Goal: Task Accomplishment & Management: Manage account settings

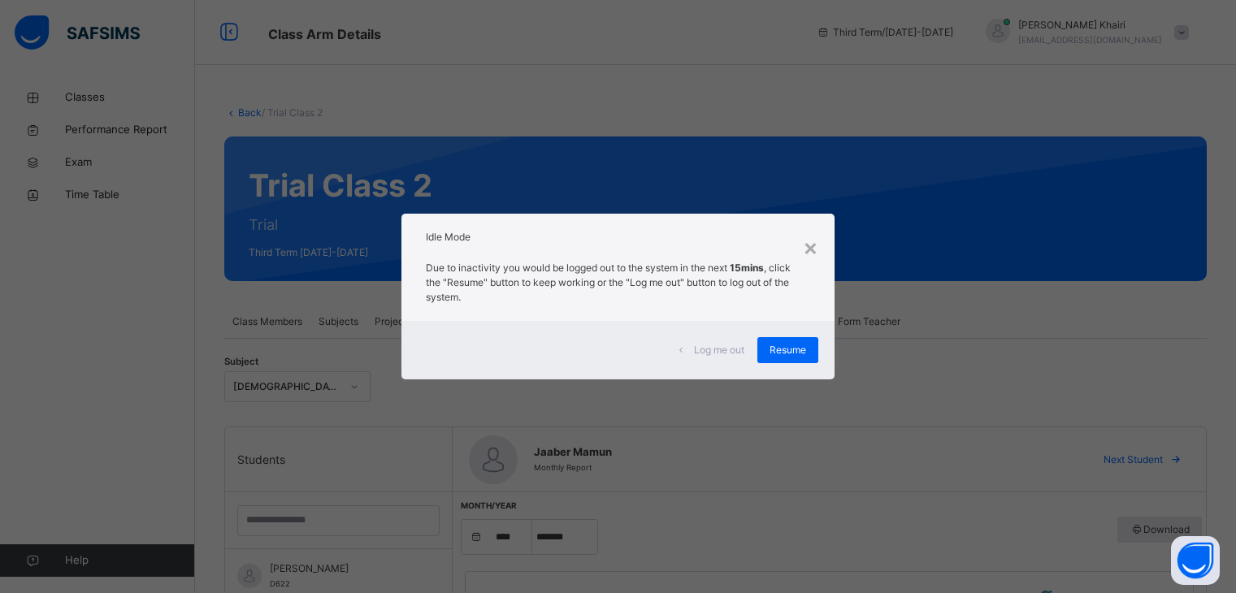
select select "****"
select select "*"
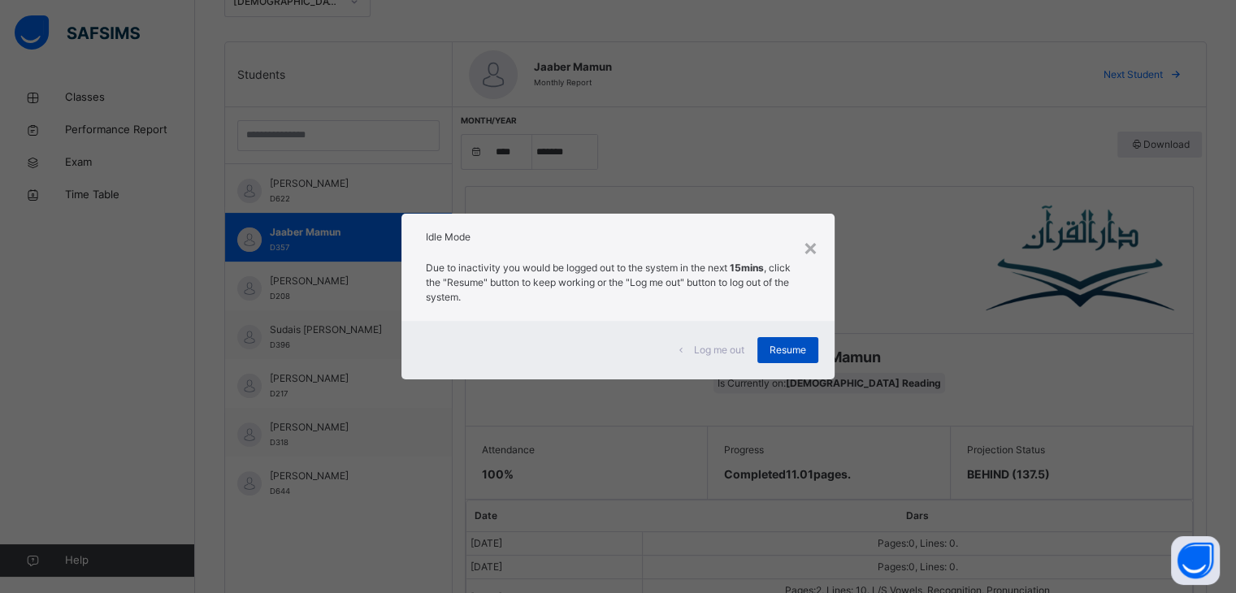
click at [787, 339] on div "Resume" at bounding box center [787, 350] width 61 height 26
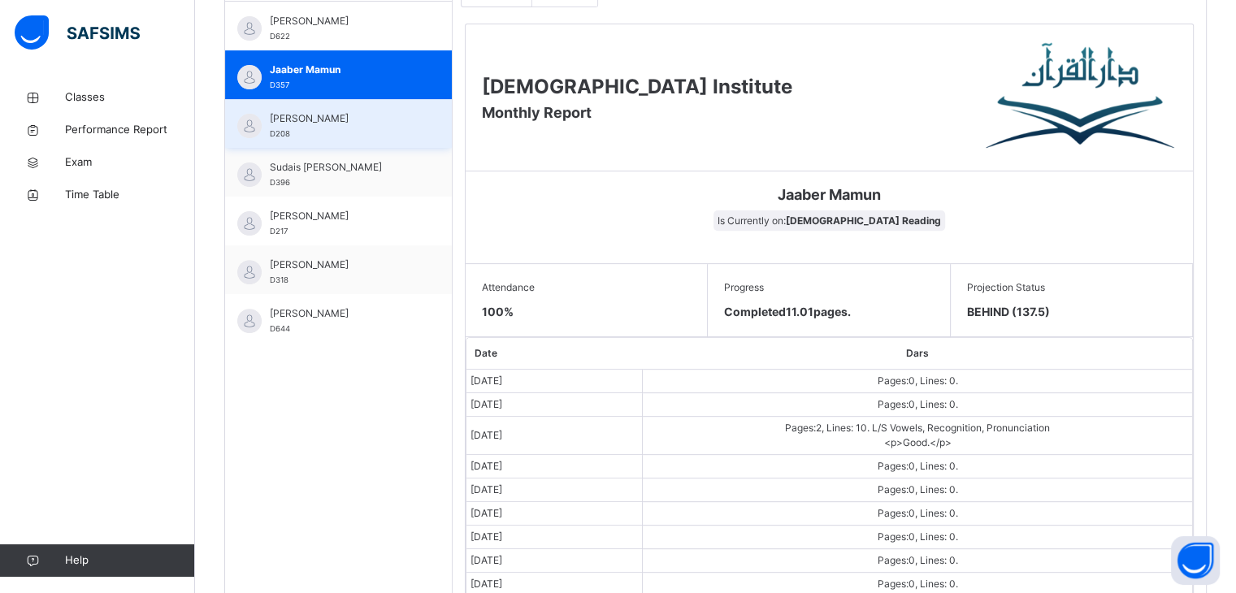
click at [366, 134] on div "[PERSON_NAME] D208" at bounding box center [342, 125] width 145 height 29
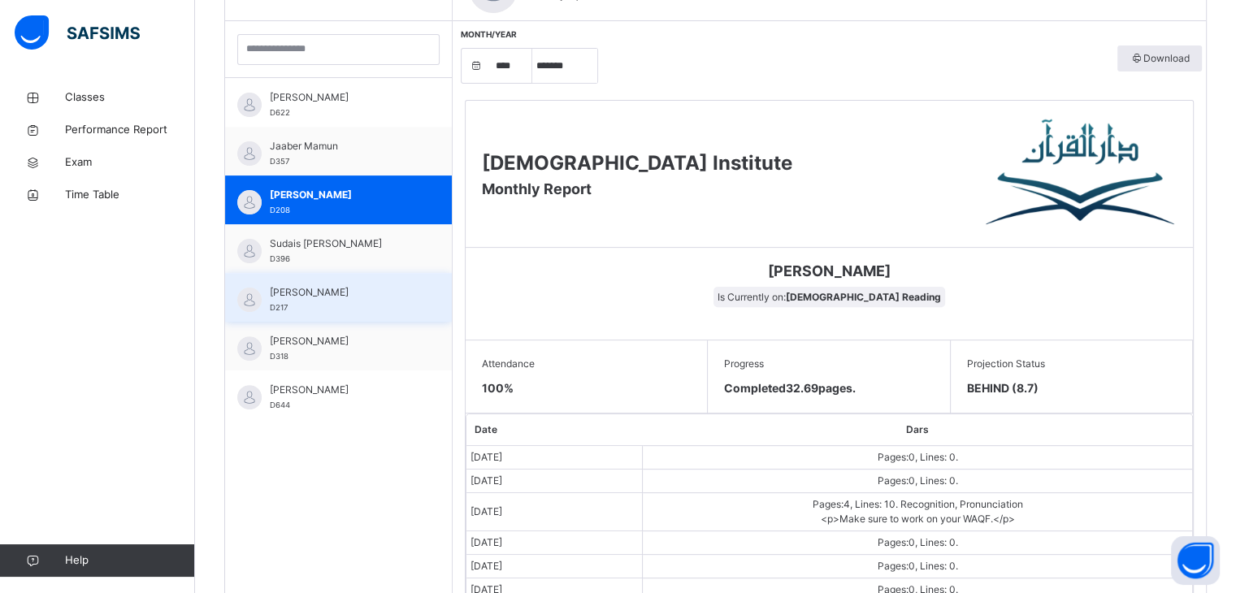
scroll to position [470, 0]
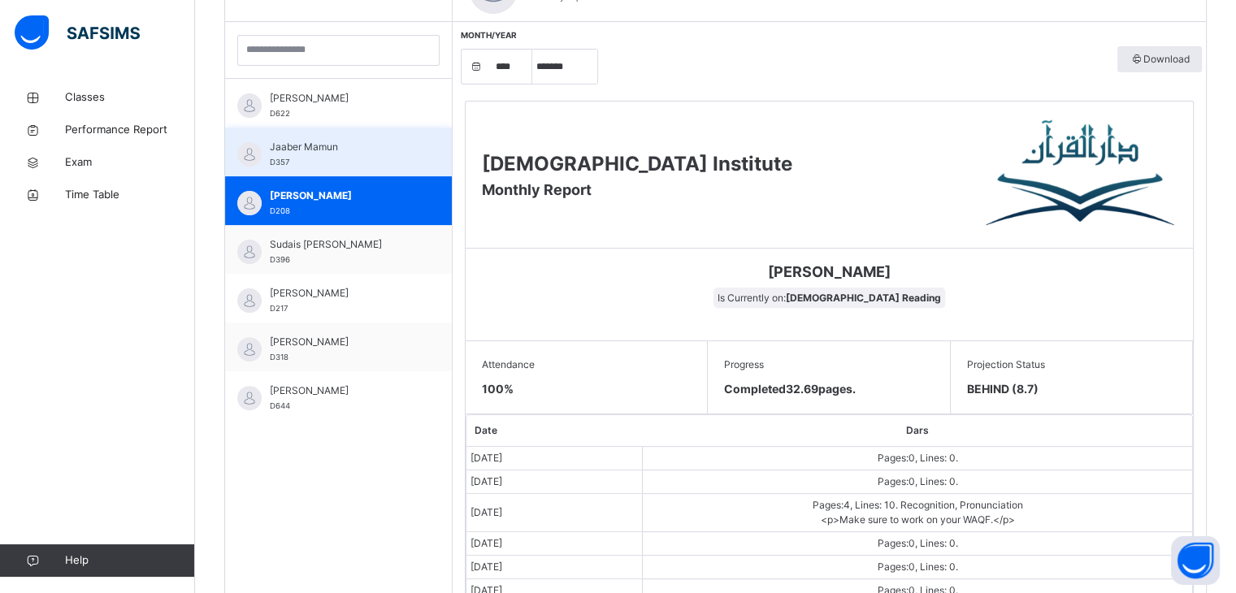
click at [354, 160] on div "Jaaber Mamun D357" at bounding box center [342, 154] width 145 height 29
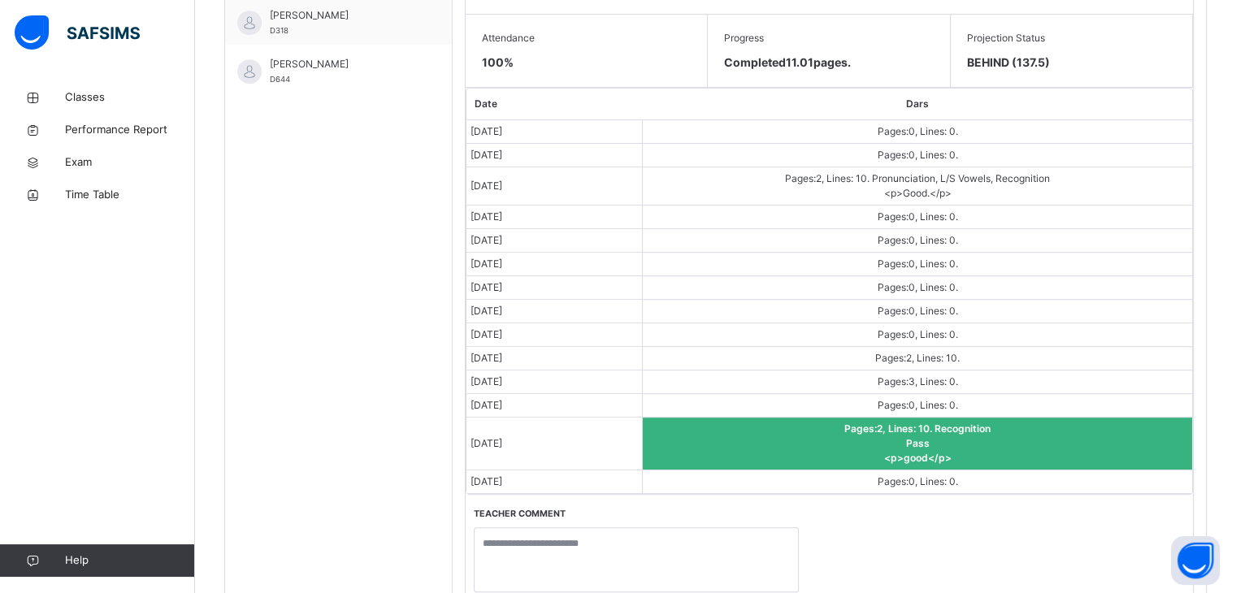
scroll to position [891, 0]
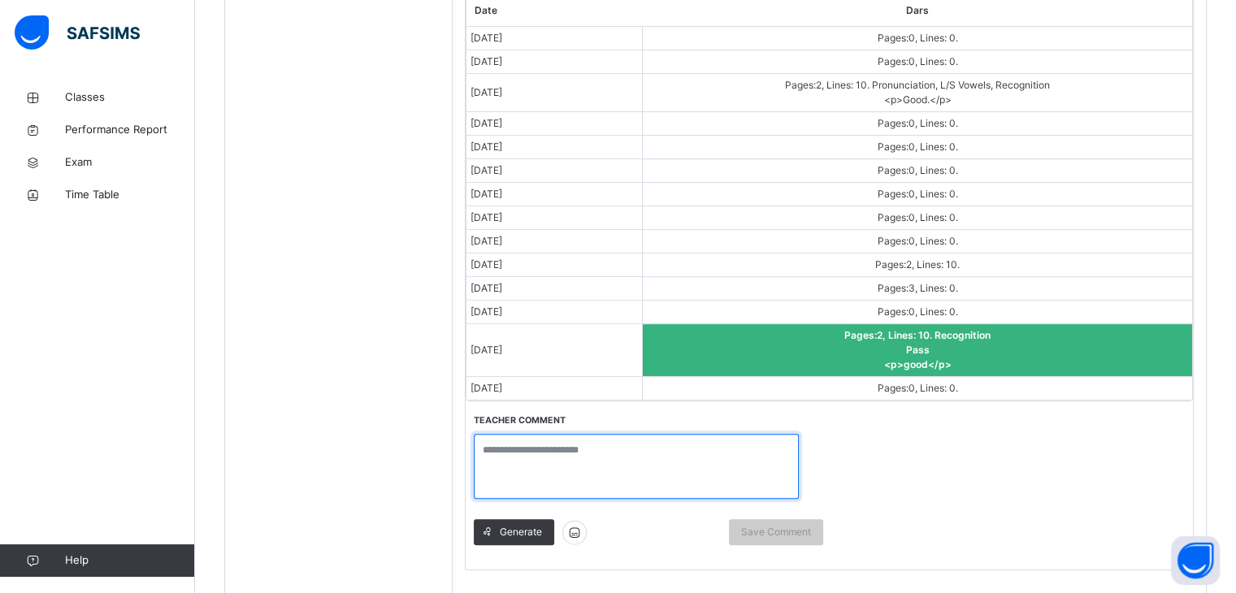
click at [588, 452] on textarea at bounding box center [636, 466] width 325 height 65
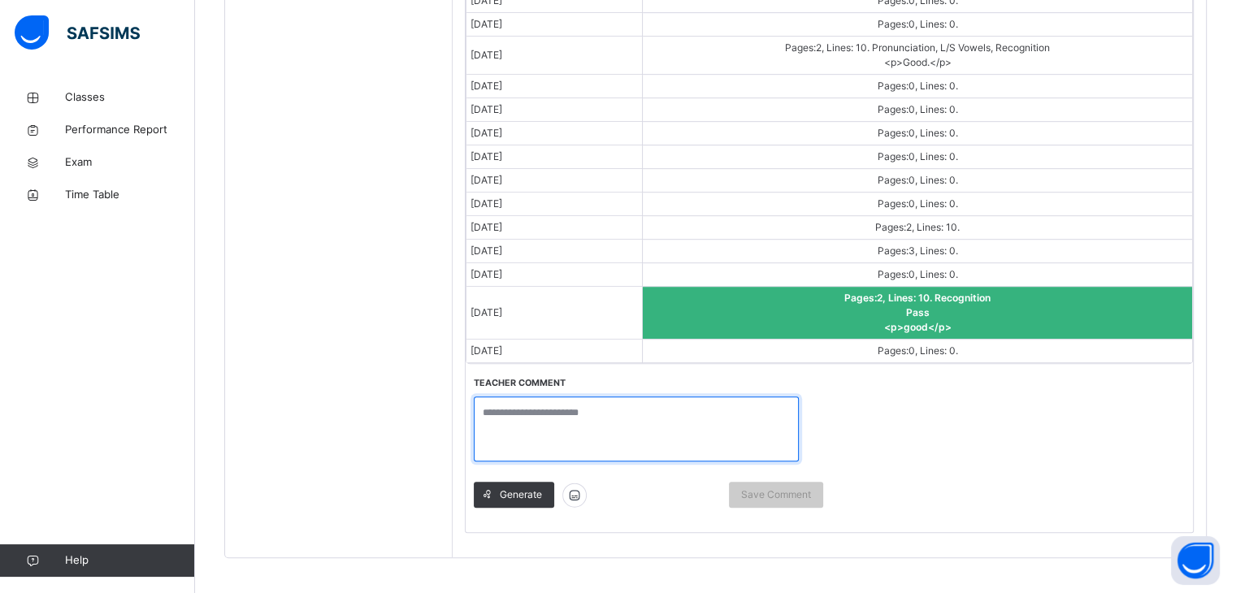
scroll to position [958, 0]
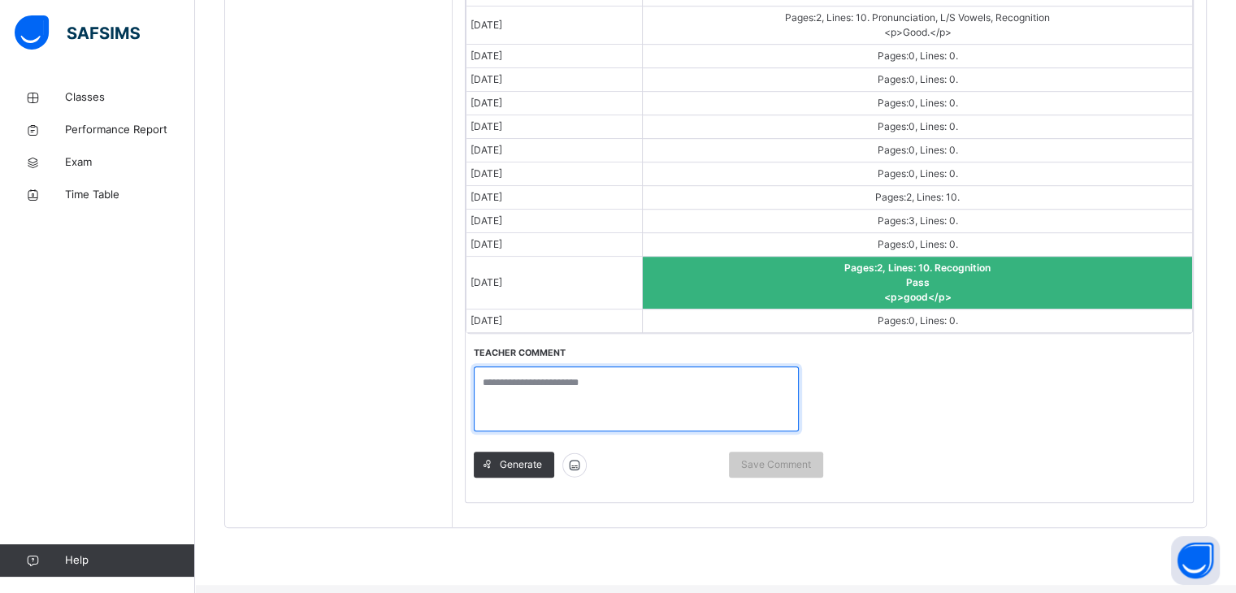
paste textarea "**********"
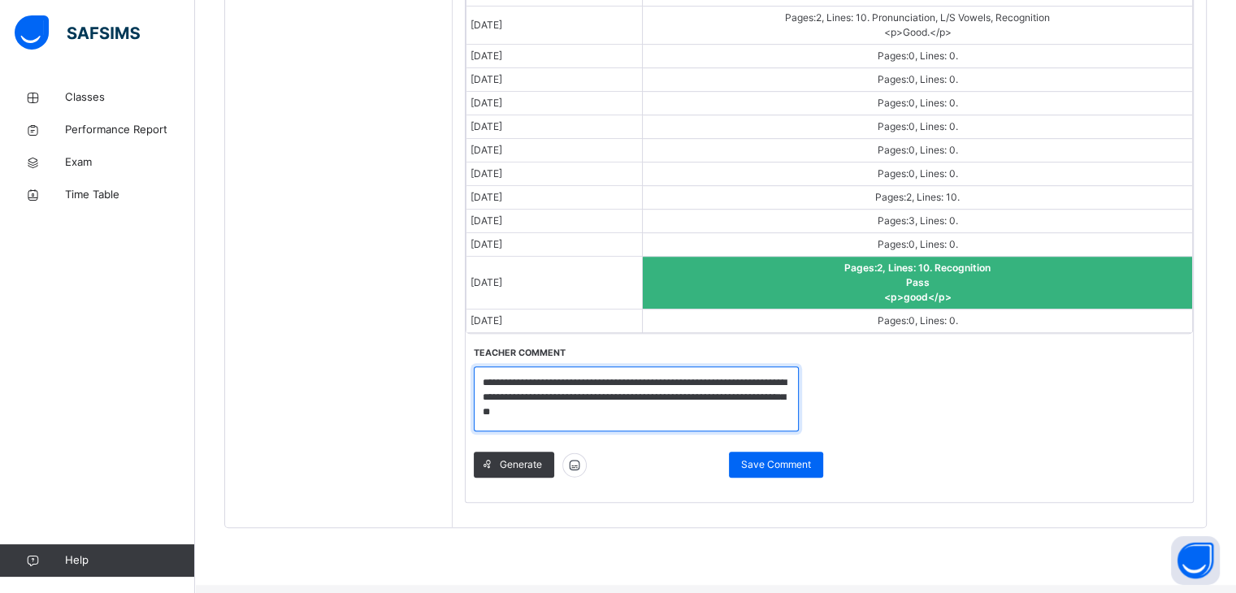
drag, startPoint x: 580, startPoint y: 382, endPoint x: 549, endPoint y: 384, distance: 31.0
click at [549, 384] on textarea "**********" at bounding box center [636, 398] width 325 height 65
drag, startPoint x: 579, startPoint y: 407, endPoint x: 735, endPoint y: 379, distance: 158.4
click at [735, 379] on textarea "**********" at bounding box center [636, 398] width 325 height 65
type textarea "**********"
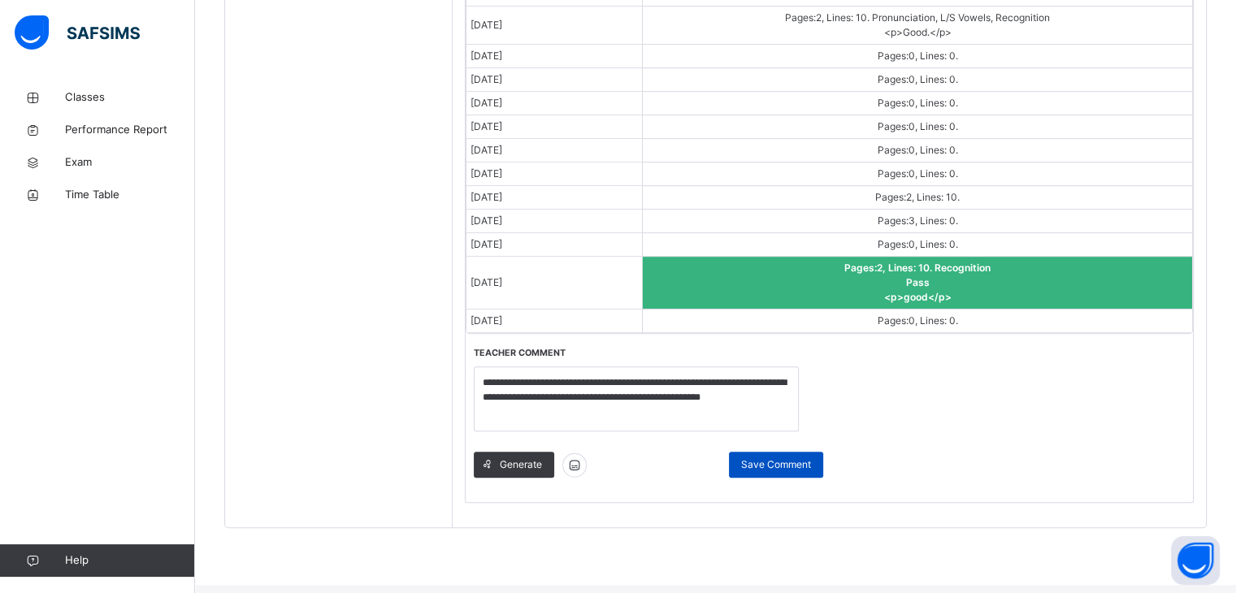
click at [799, 457] on span "Save Comment" at bounding box center [776, 464] width 70 height 15
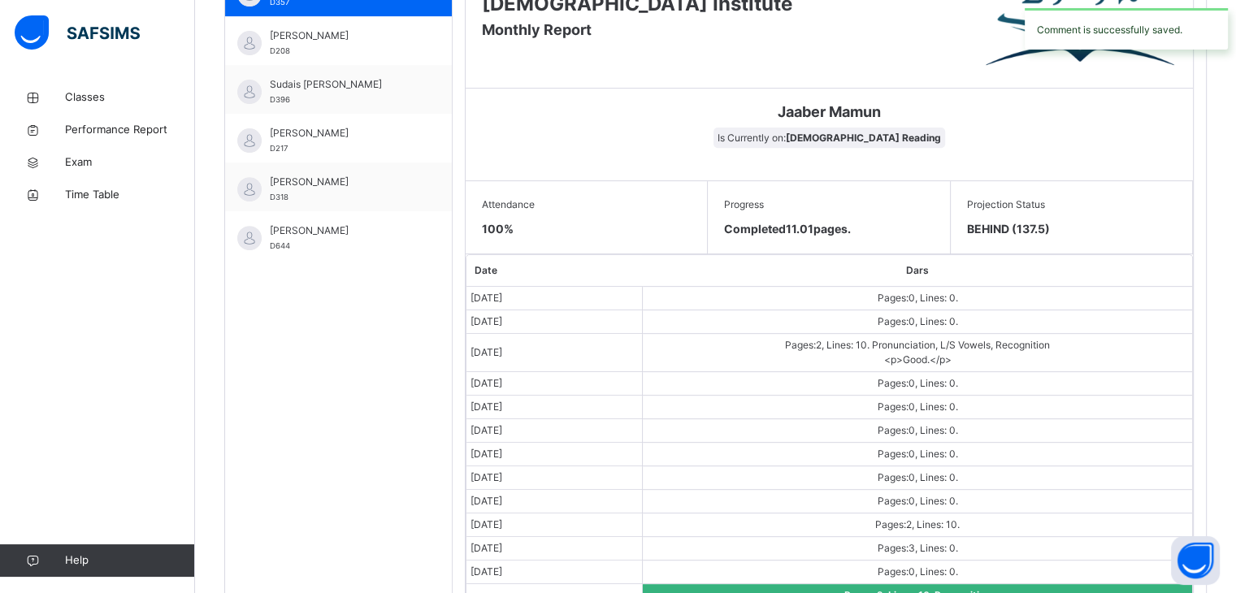
scroll to position [470, 0]
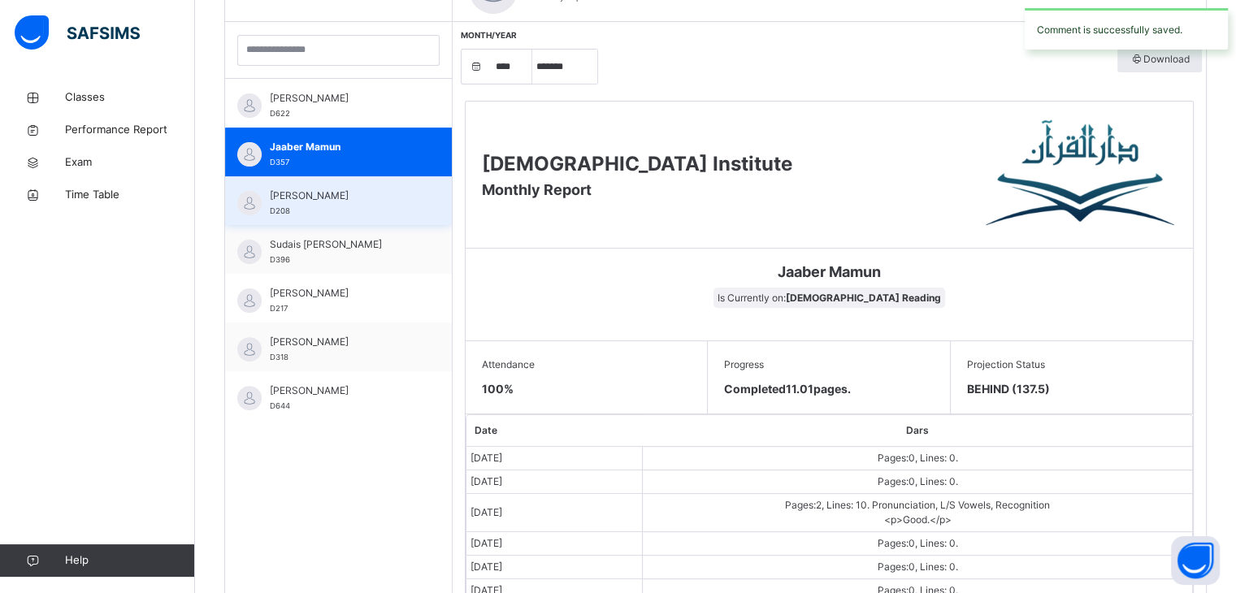
click at [323, 182] on div "[PERSON_NAME] D208" at bounding box center [338, 200] width 227 height 49
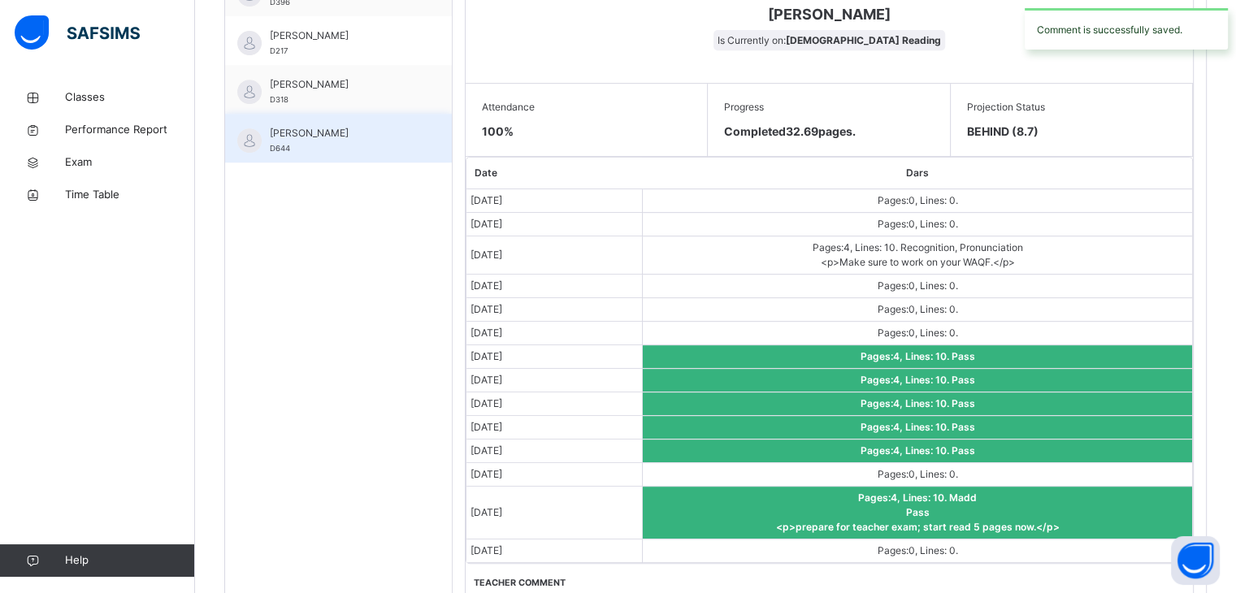
click at [332, 145] on div "[PERSON_NAME] D644" at bounding box center [342, 140] width 145 height 29
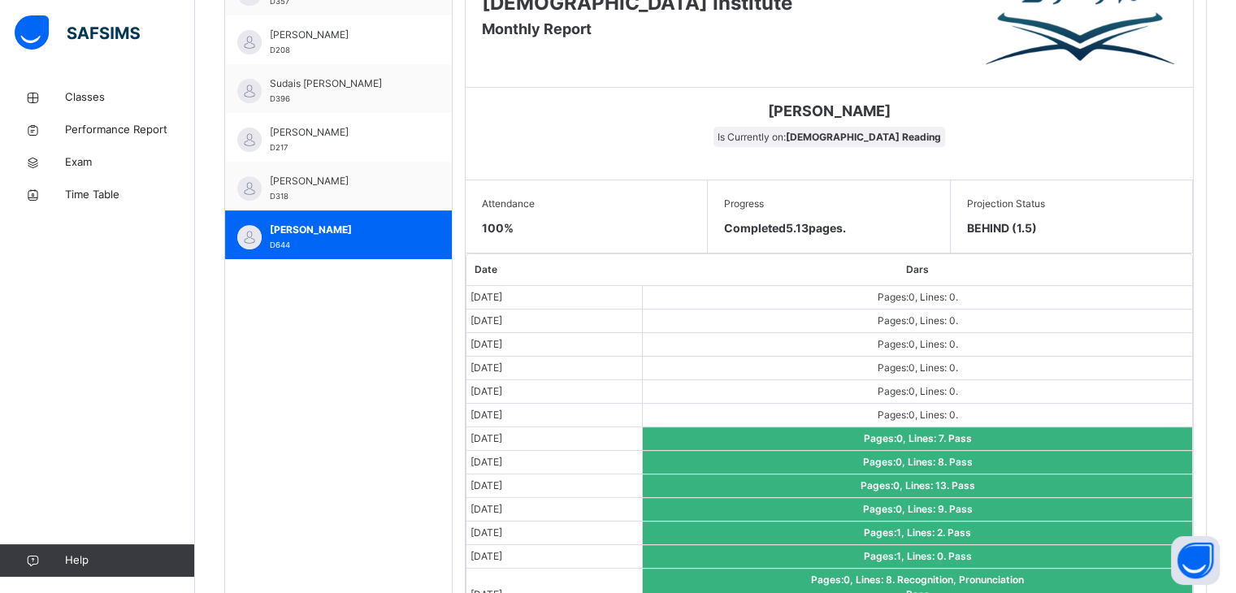
scroll to position [728, 0]
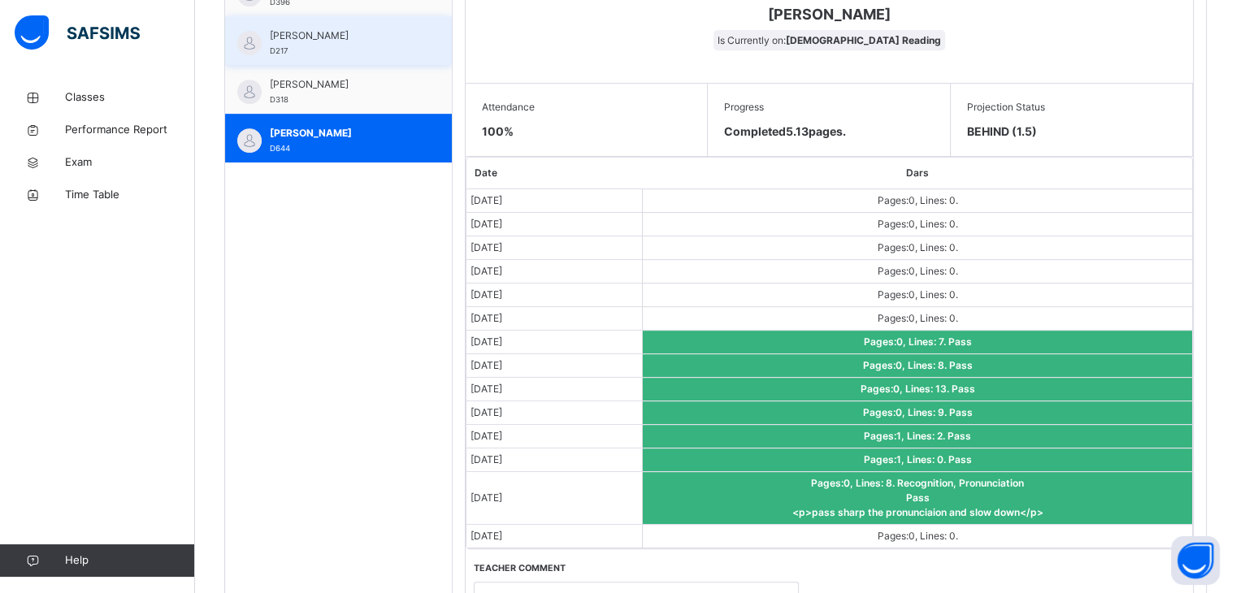
click at [332, 53] on div "Sulaiman Trabaz D217" at bounding box center [342, 42] width 145 height 29
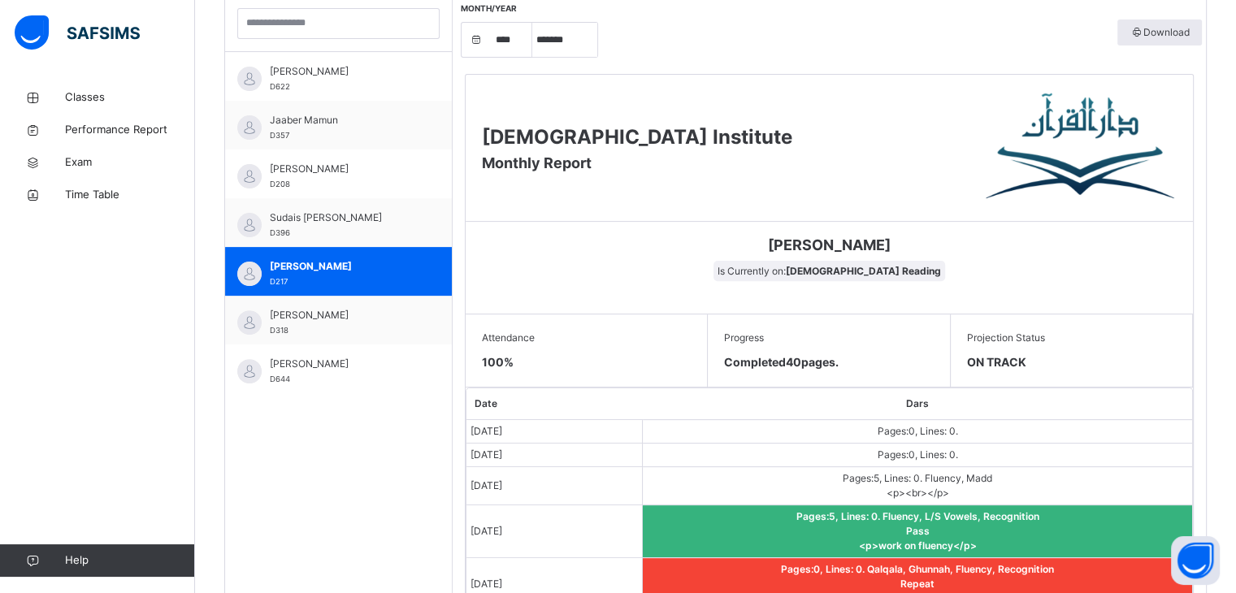
scroll to position [484, 0]
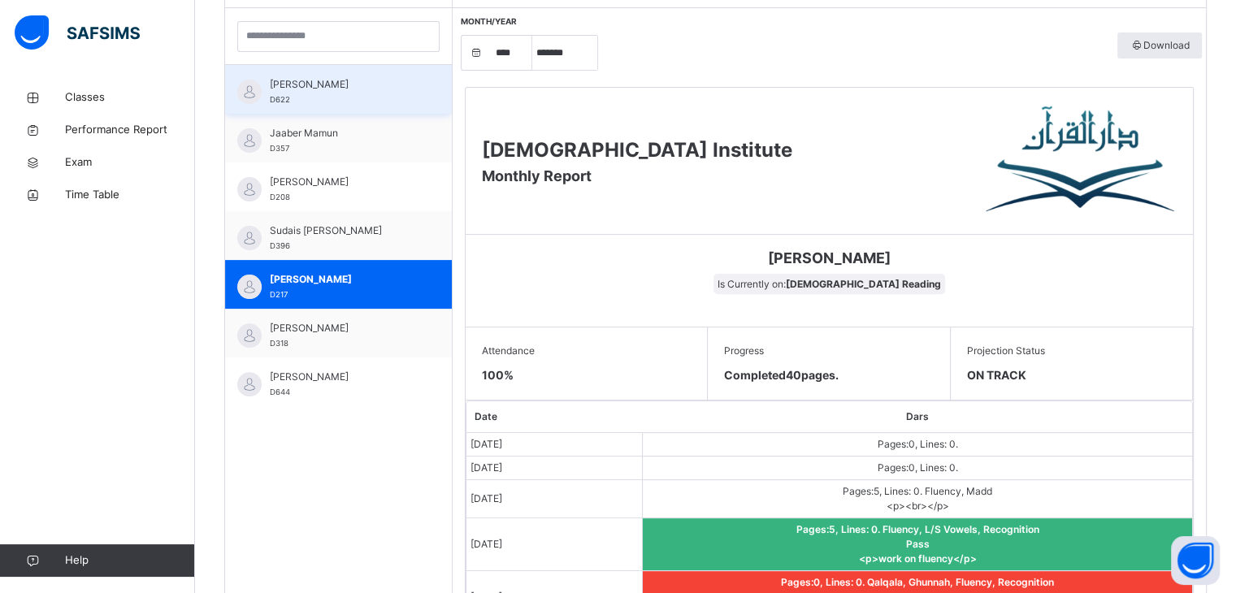
click at [376, 102] on div "[PERSON_NAME] D622" at bounding box center [342, 91] width 145 height 29
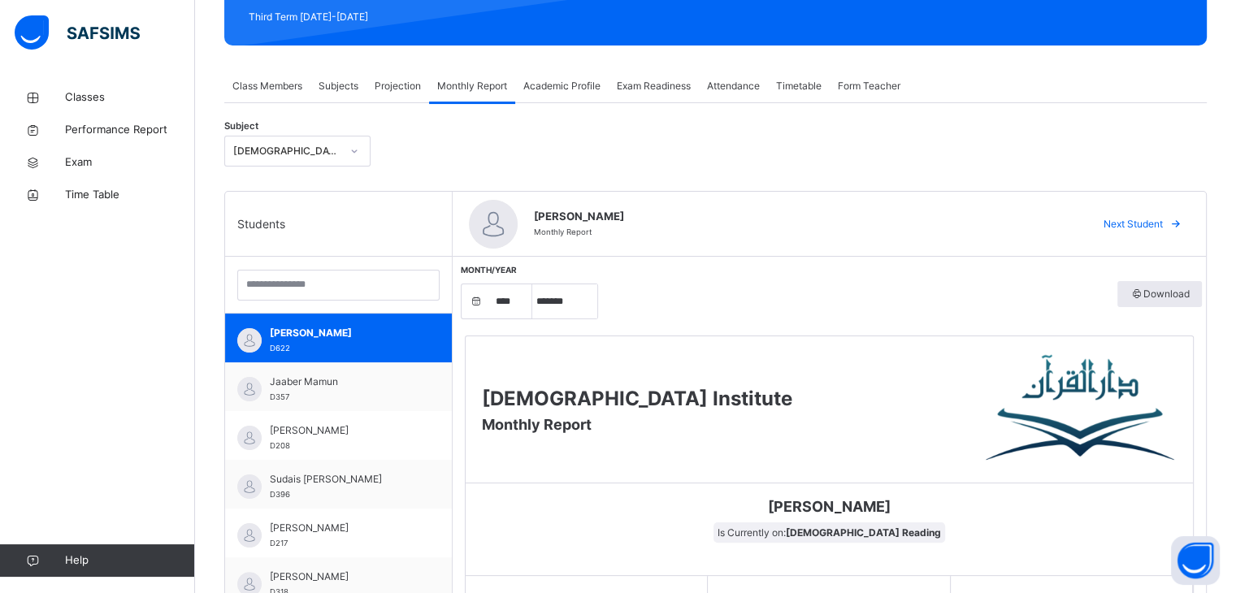
scroll to position [159, 0]
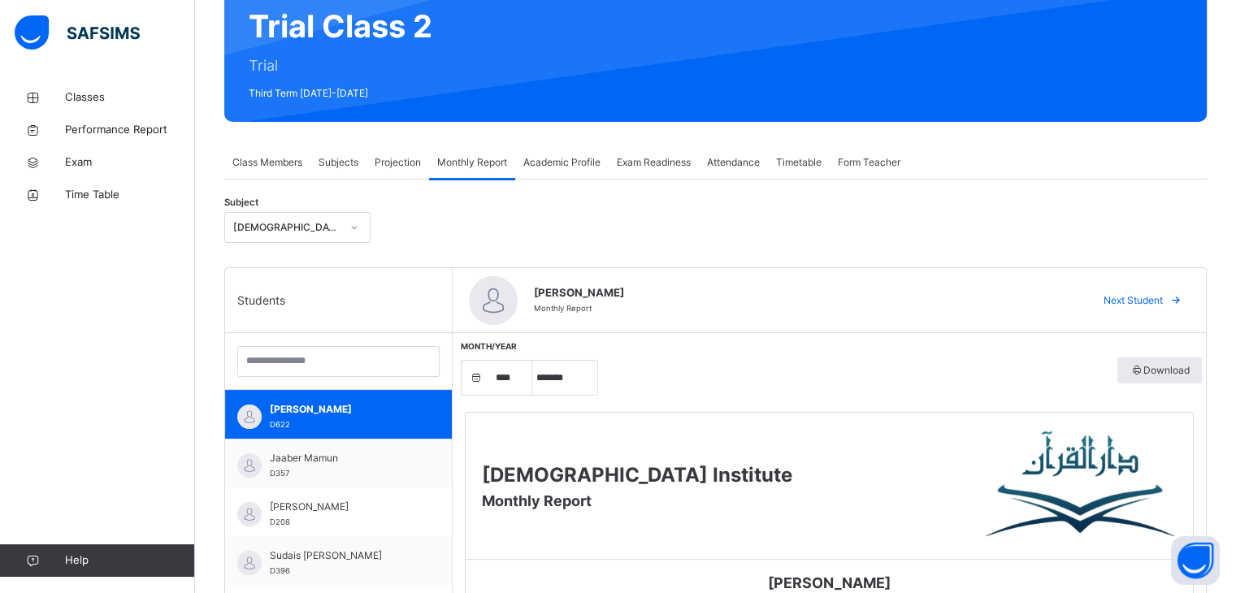
click at [592, 157] on span "Academic Profile" at bounding box center [561, 162] width 77 height 15
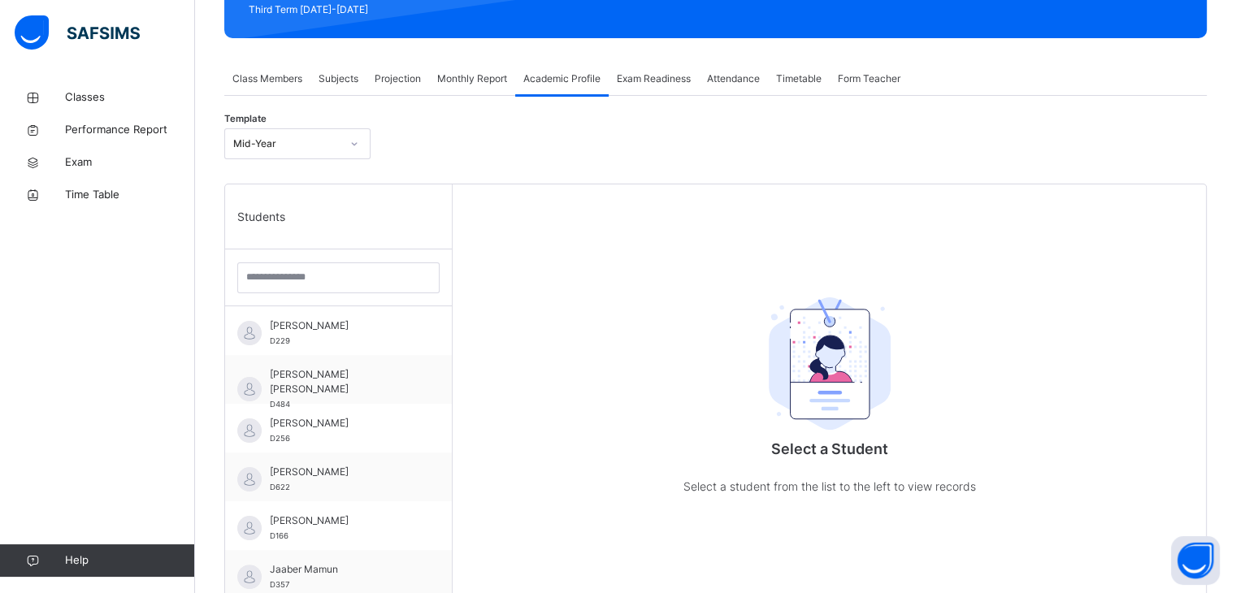
scroll to position [241, 0]
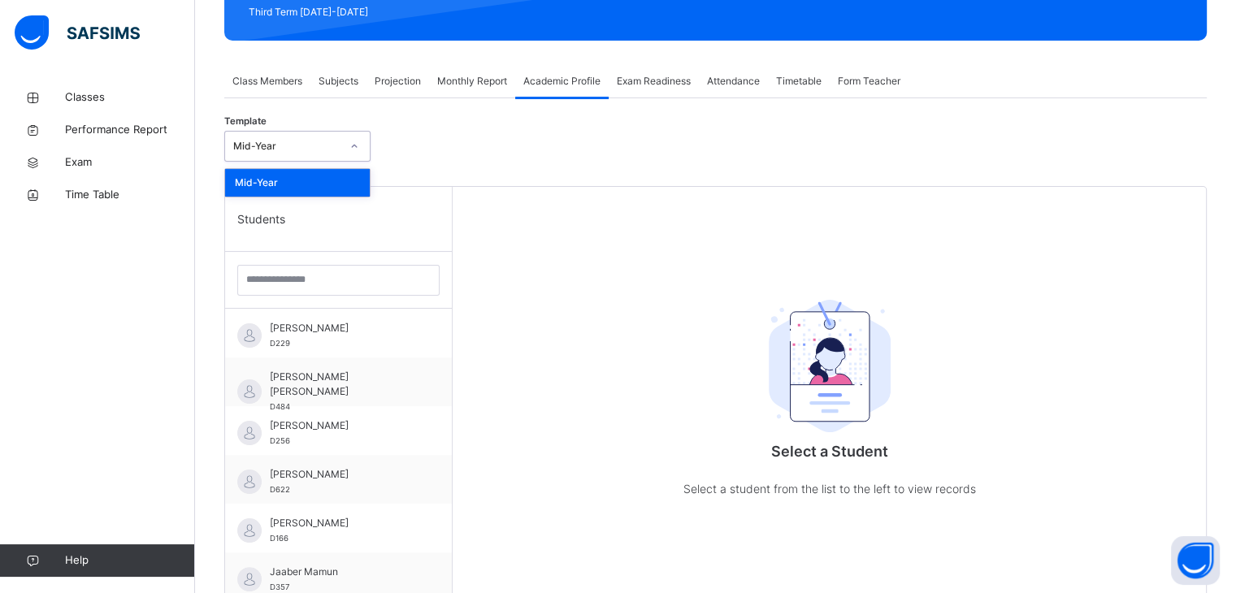
click at [326, 135] on div "Mid-Year" at bounding box center [282, 146] width 114 height 25
click at [379, 77] on span "Projection" at bounding box center [398, 81] width 46 height 15
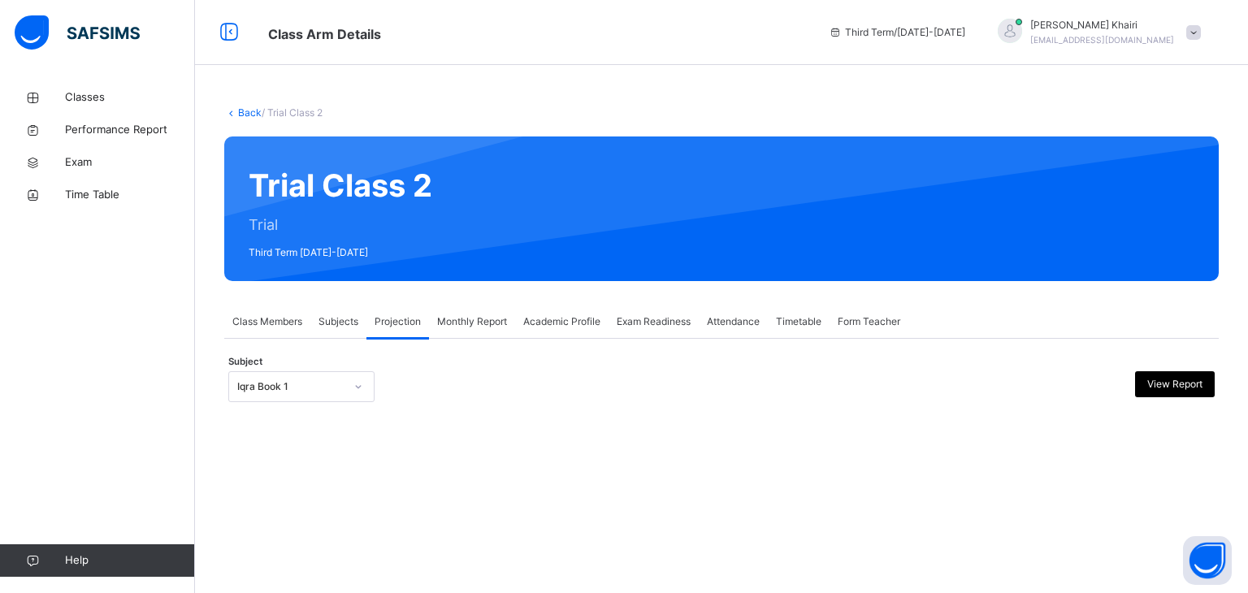
click at [566, 313] on div "Academic Profile" at bounding box center [561, 322] width 93 height 33
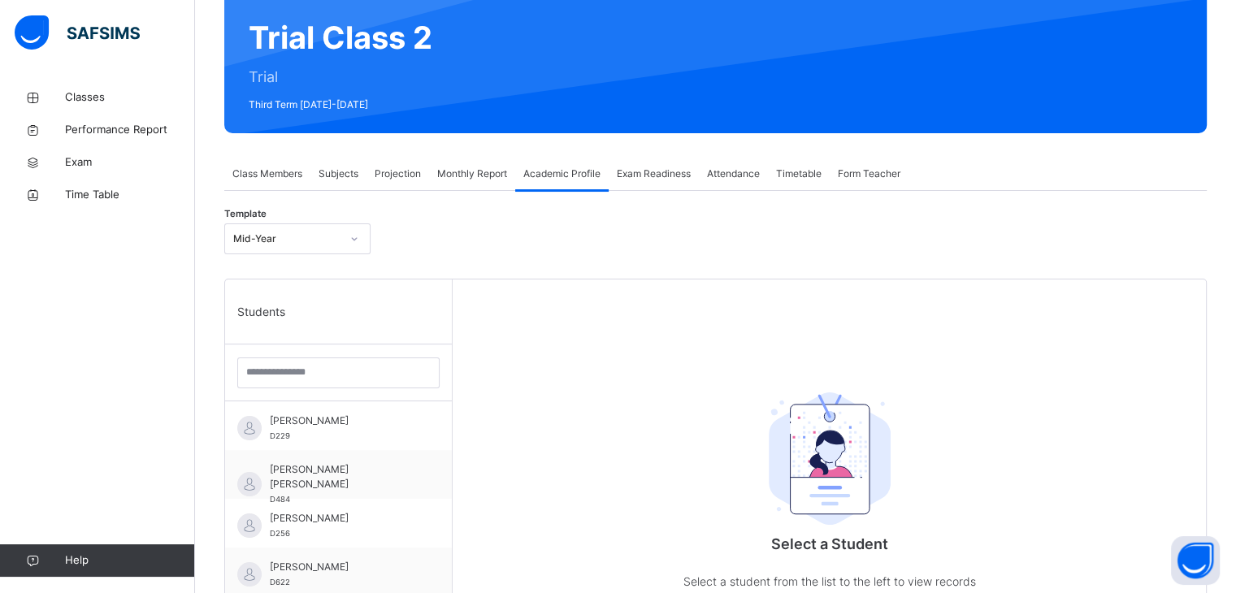
scroll to position [163, 0]
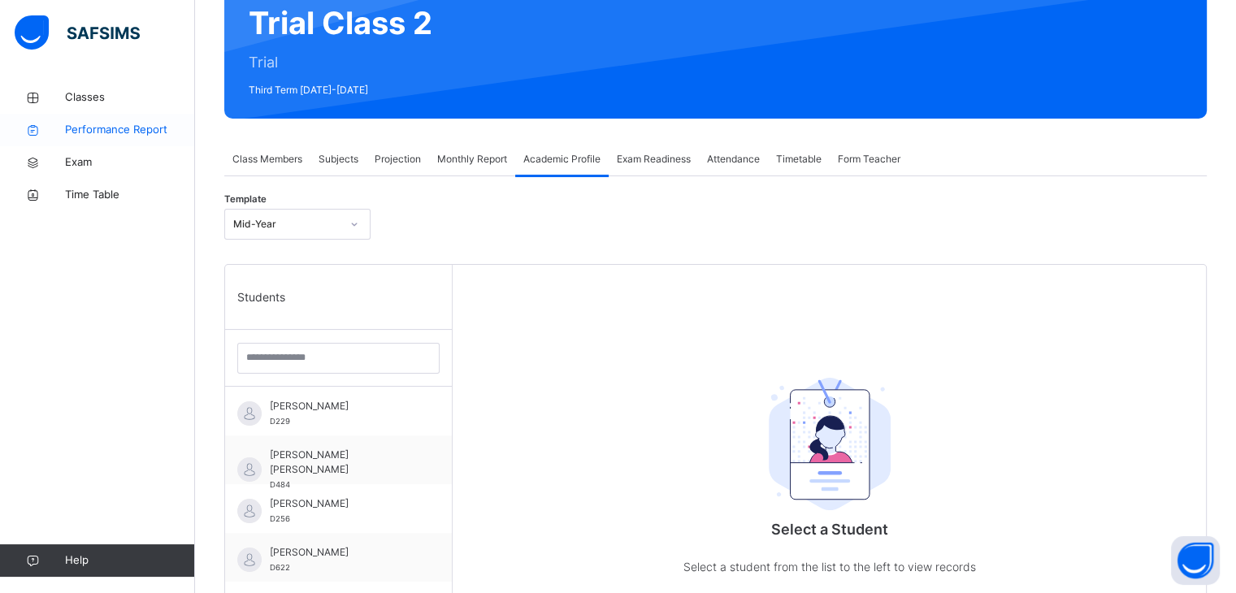
click at [106, 120] on link "Performance Report" at bounding box center [97, 130] width 195 height 33
select select "****"
select select "*"
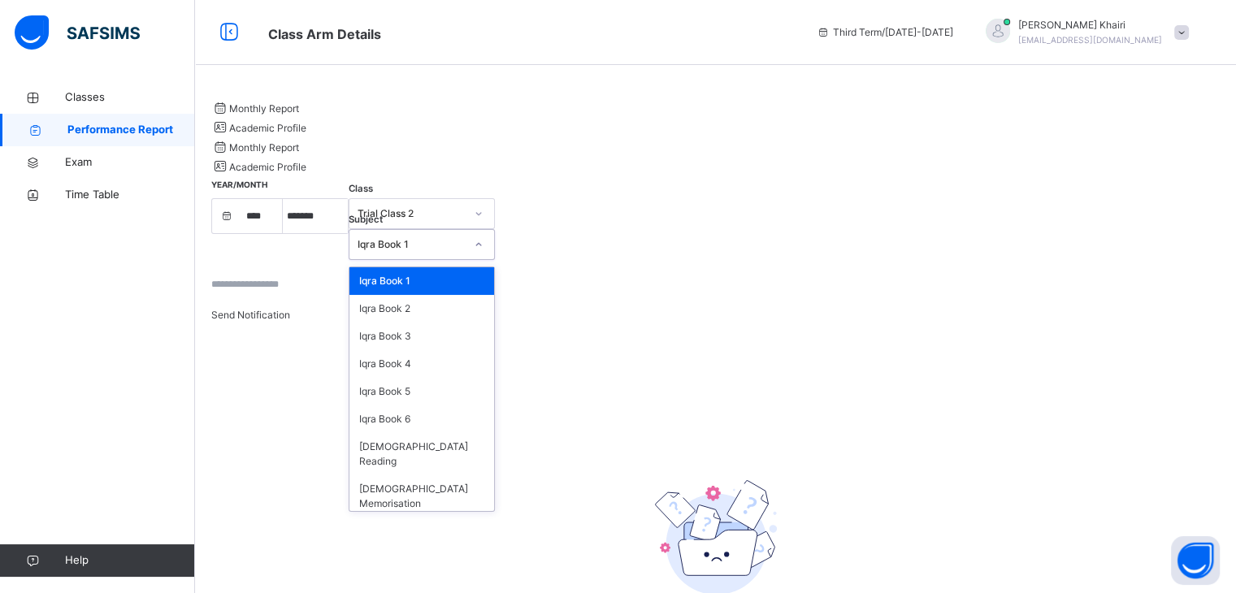
click at [465, 237] on div "Iqra Book 1" at bounding box center [411, 244] width 107 height 15
click at [494, 433] on div "[DEMOGRAPHIC_DATA] Reading" at bounding box center [421, 454] width 145 height 42
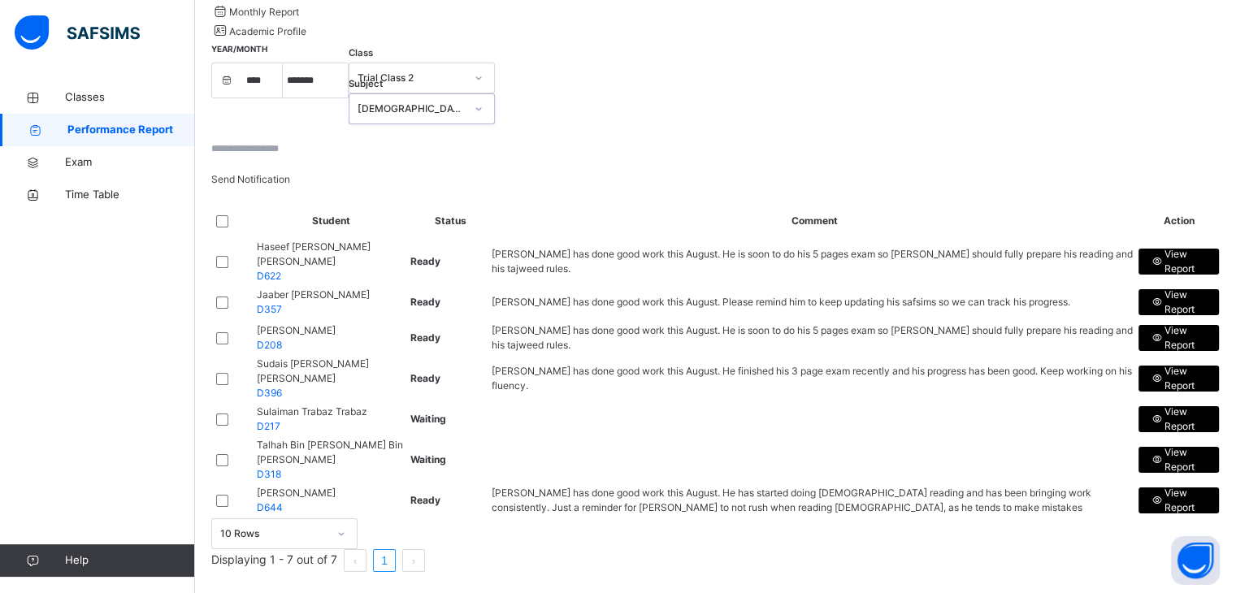
scroll to position [163, 0]
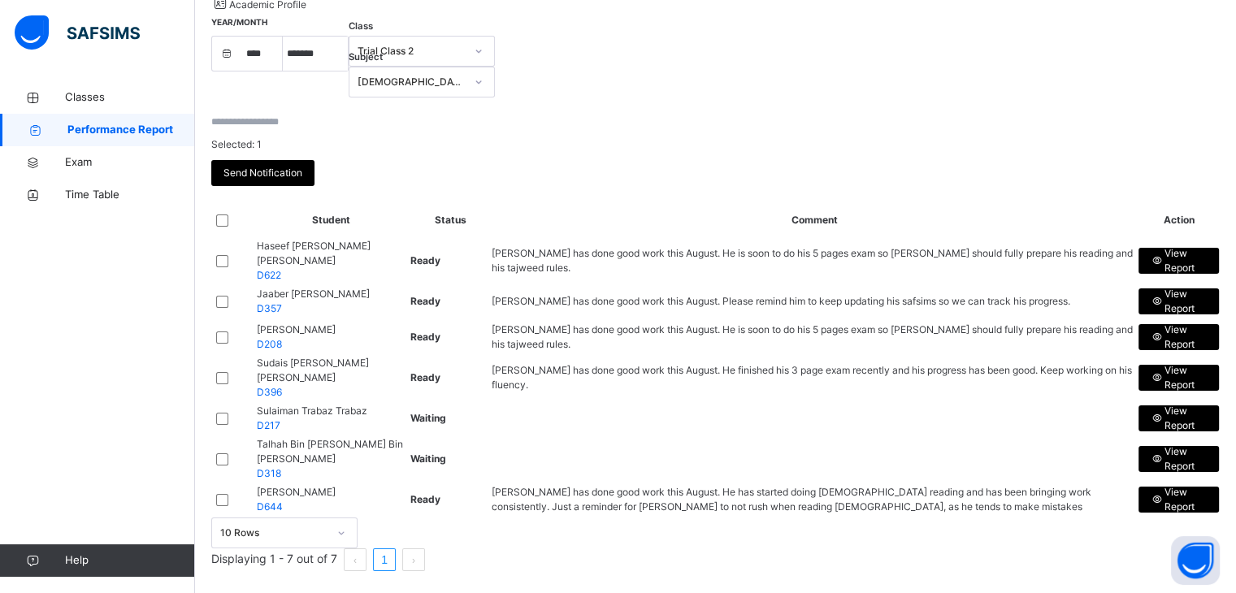
click at [236, 284] on div at bounding box center [231, 301] width 39 height 34
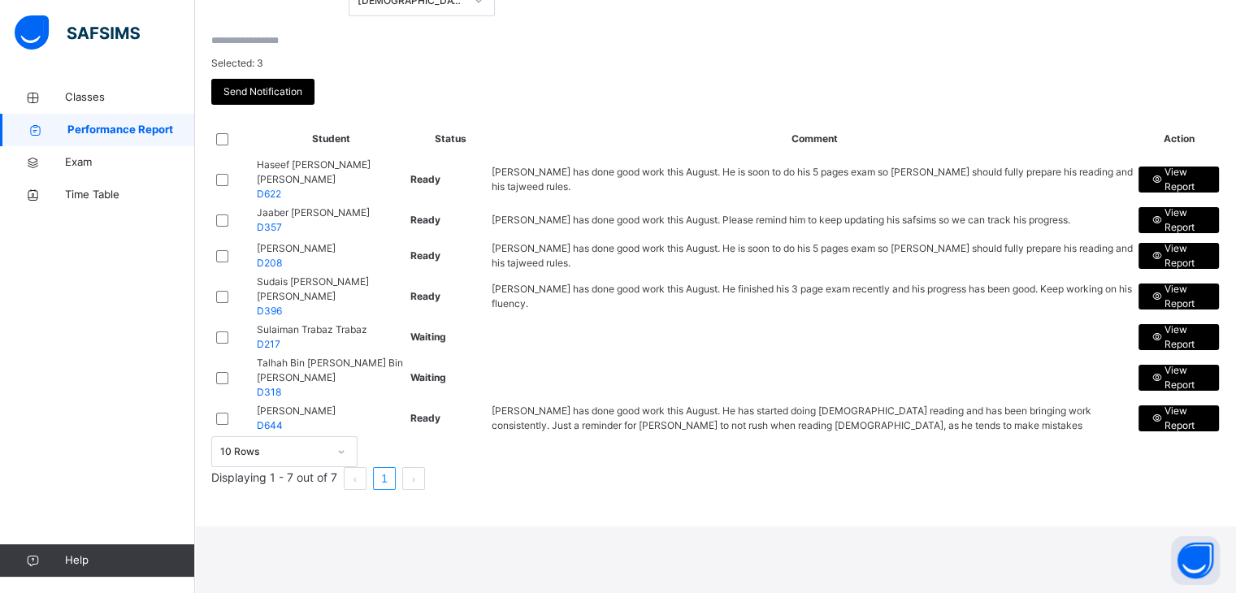
scroll to position [261, 0]
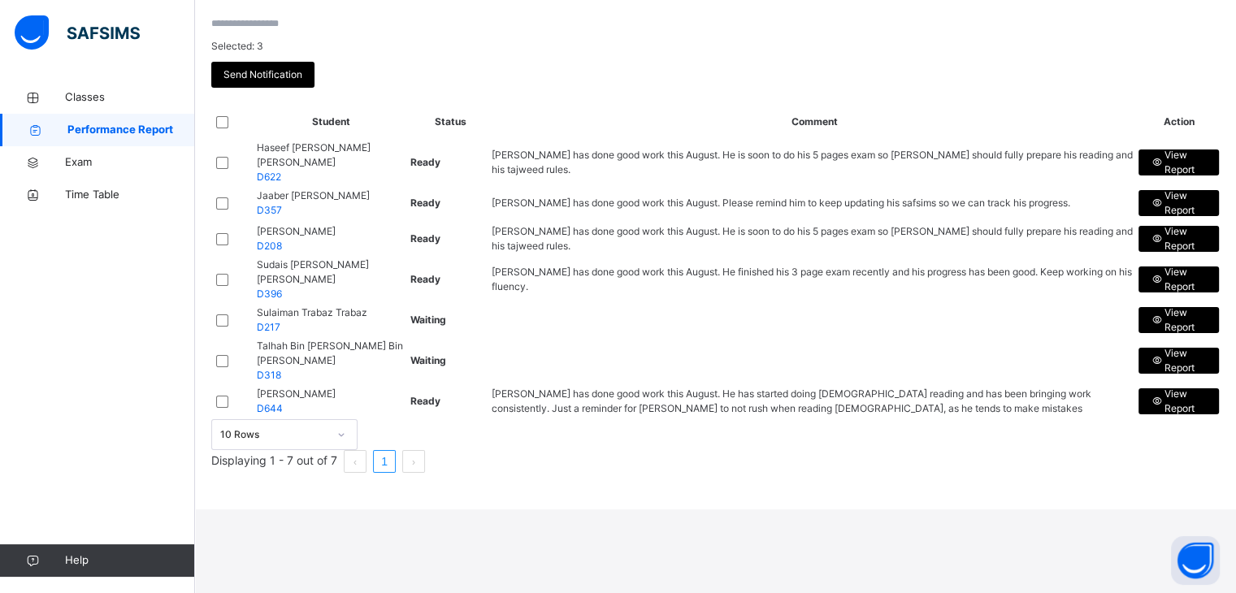
click at [231, 408] on div at bounding box center [231, 402] width 31 height 12
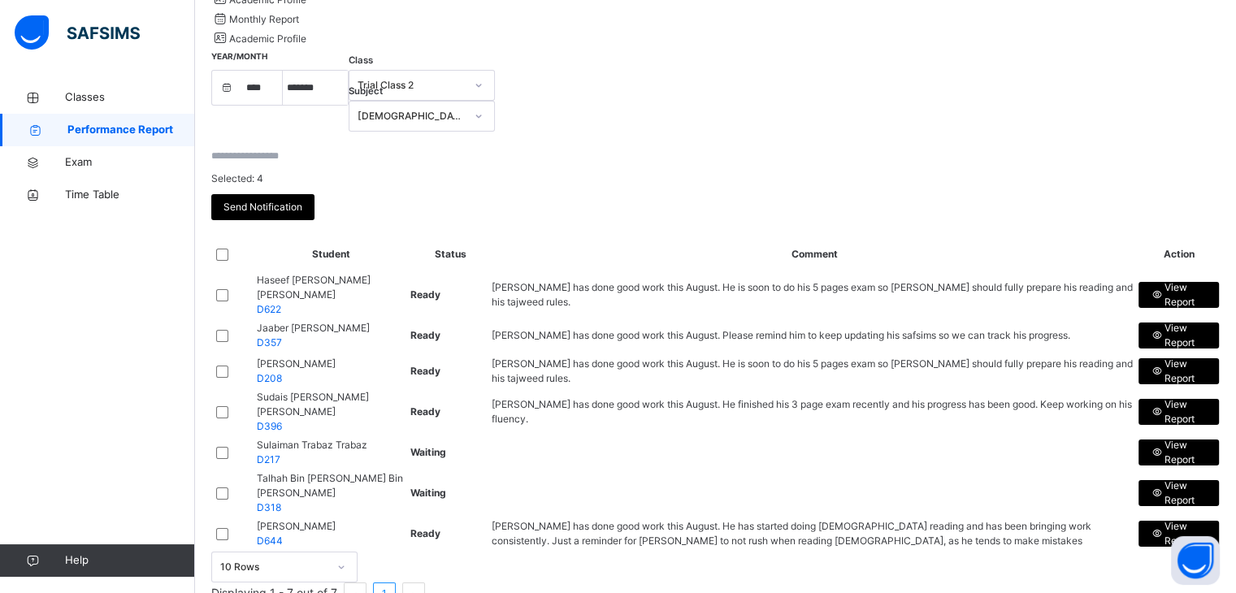
scroll to position [17, 0]
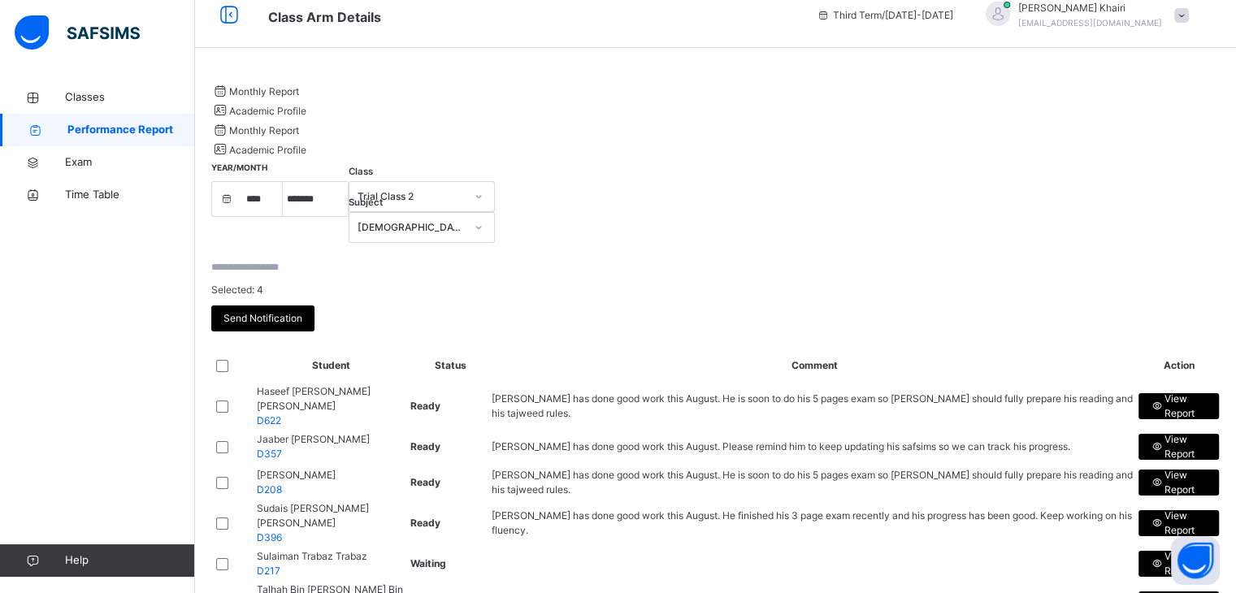
click at [302, 311] on span "Send Notification" at bounding box center [262, 318] width 79 height 15
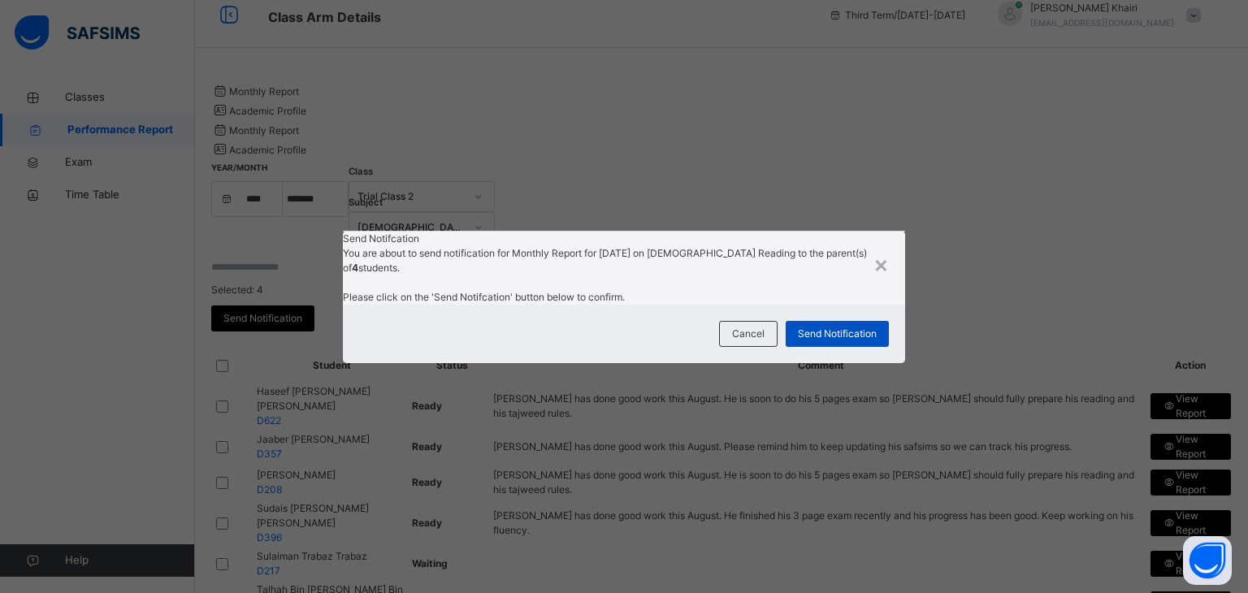
click at [800, 341] on span "Send Notification" at bounding box center [837, 334] width 79 height 15
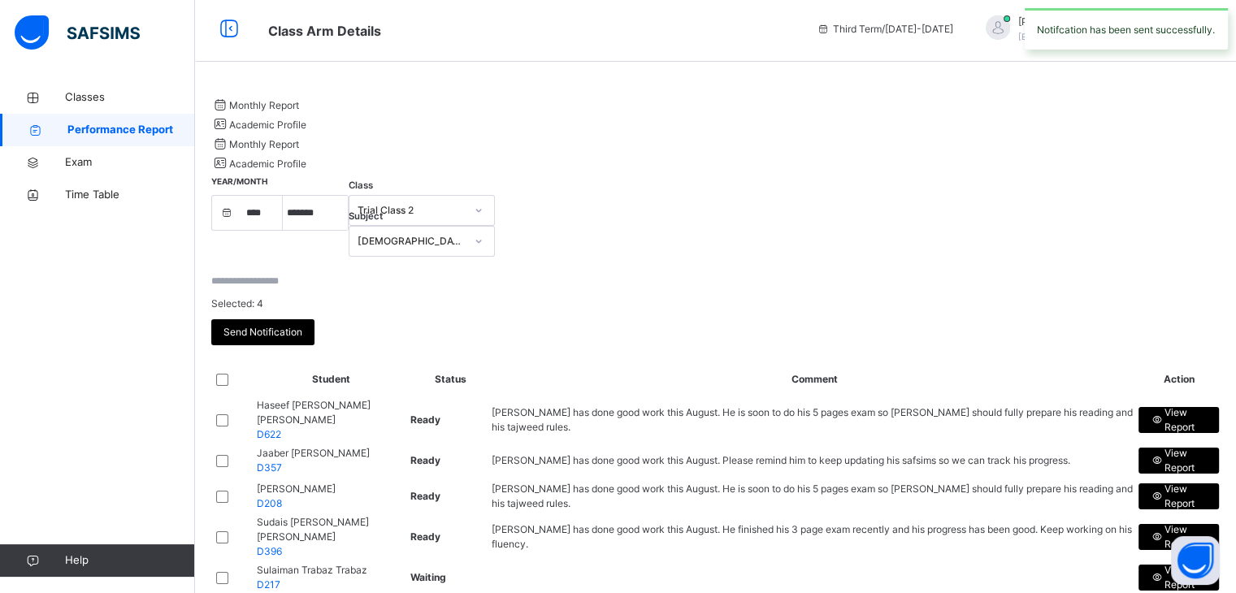
scroll to position [0, 0]
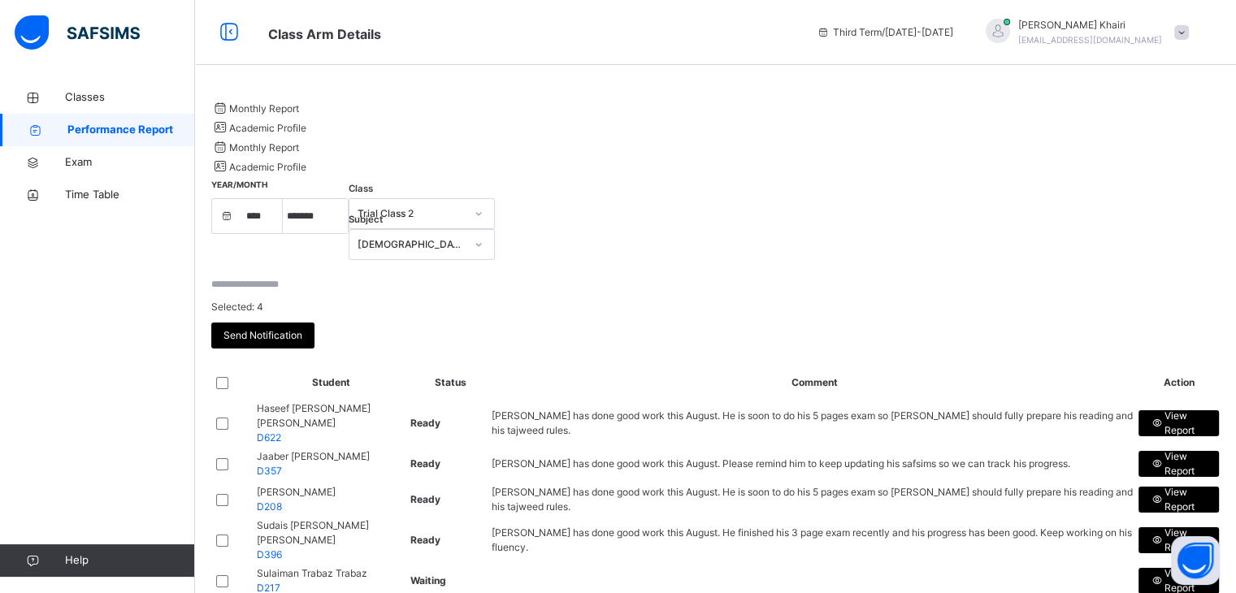
click at [483, 236] on icon at bounding box center [479, 244] width 10 height 16
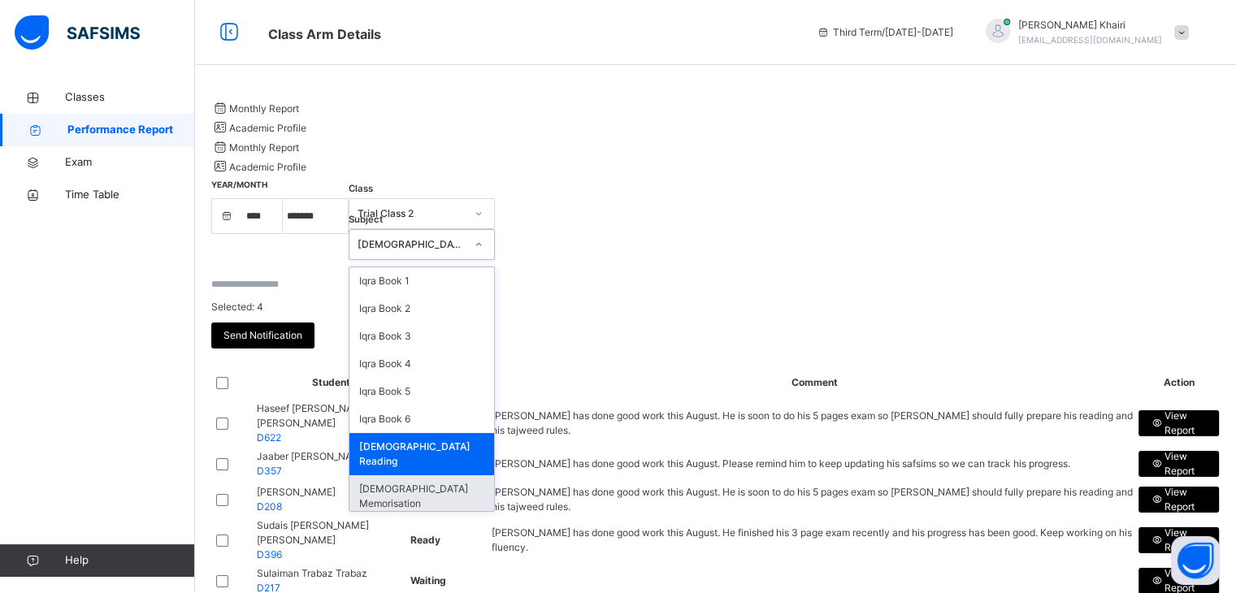
click at [494, 475] on div "[DEMOGRAPHIC_DATA] Memorisation" at bounding box center [421, 496] width 145 height 42
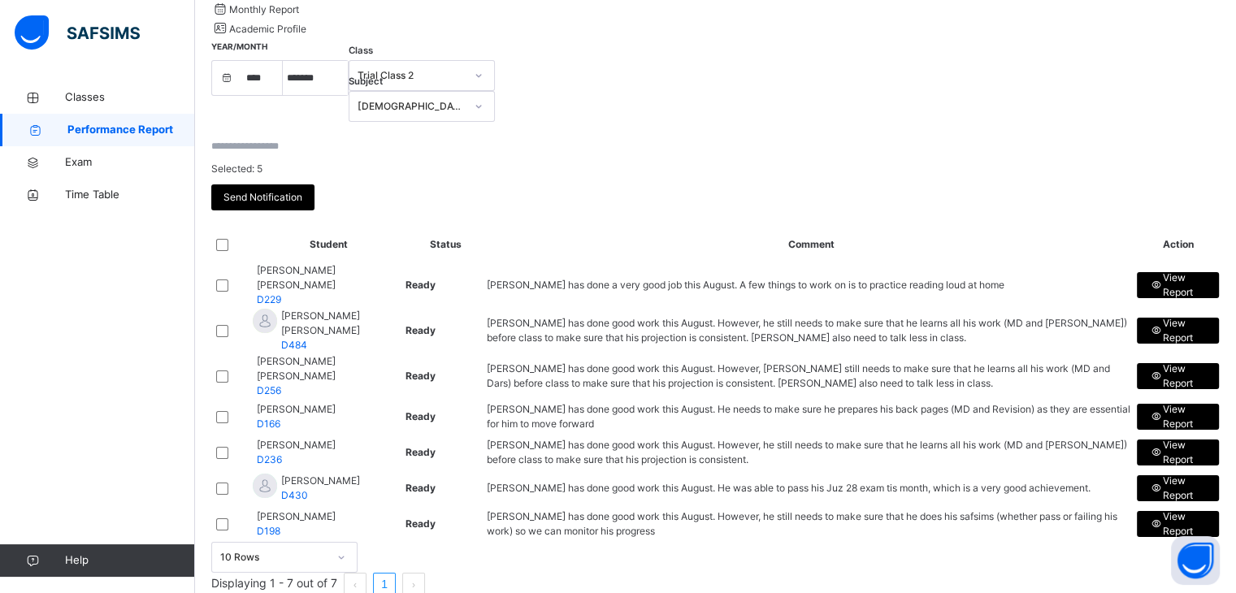
scroll to position [56, 0]
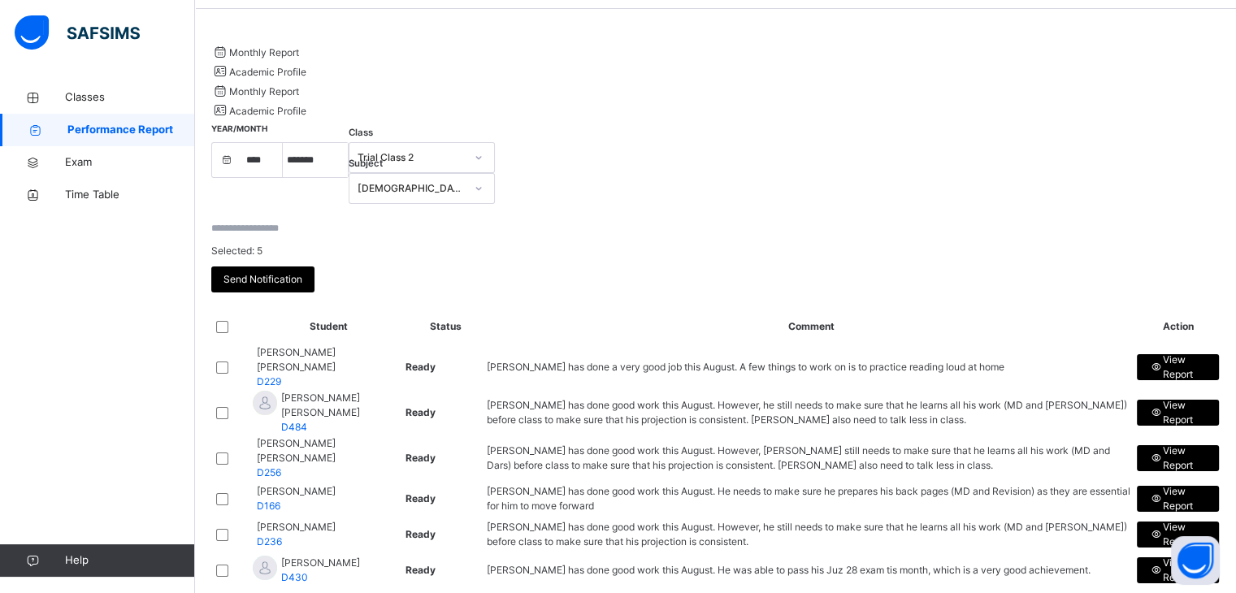
click at [314, 267] on div "Send Notification" at bounding box center [262, 280] width 103 height 26
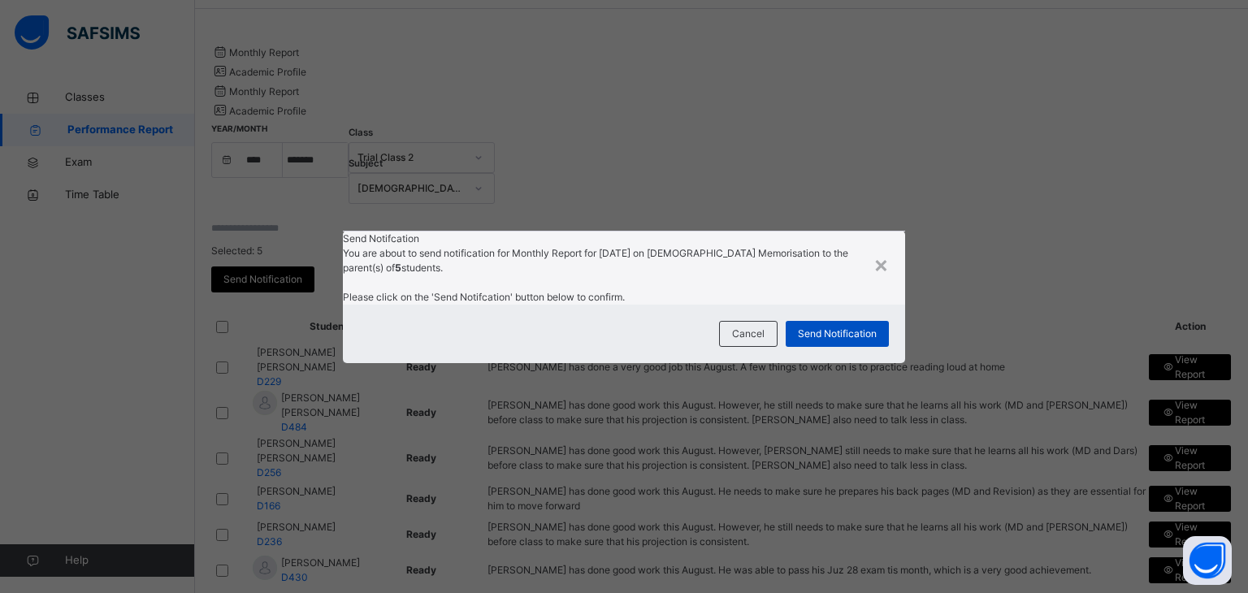
click at [833, 347] on div "Send Notification" at bounding box center [837, 334] width 103 height 26
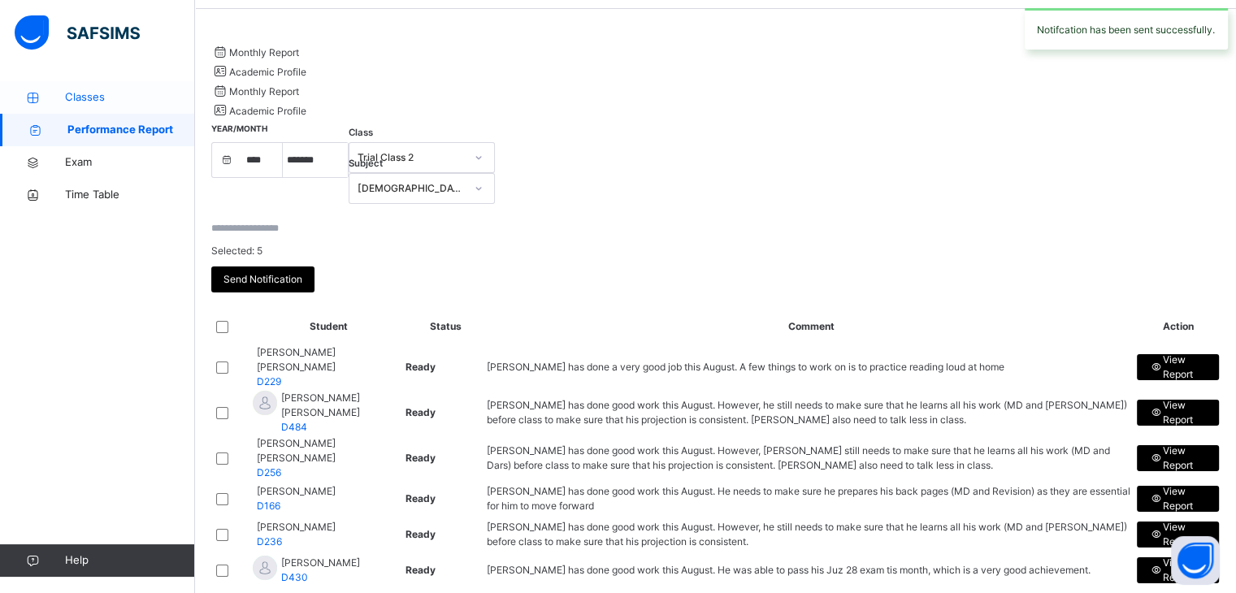
click at [91, 107] on link "Classes" at bounding box center [97, 97] width 195 height 33
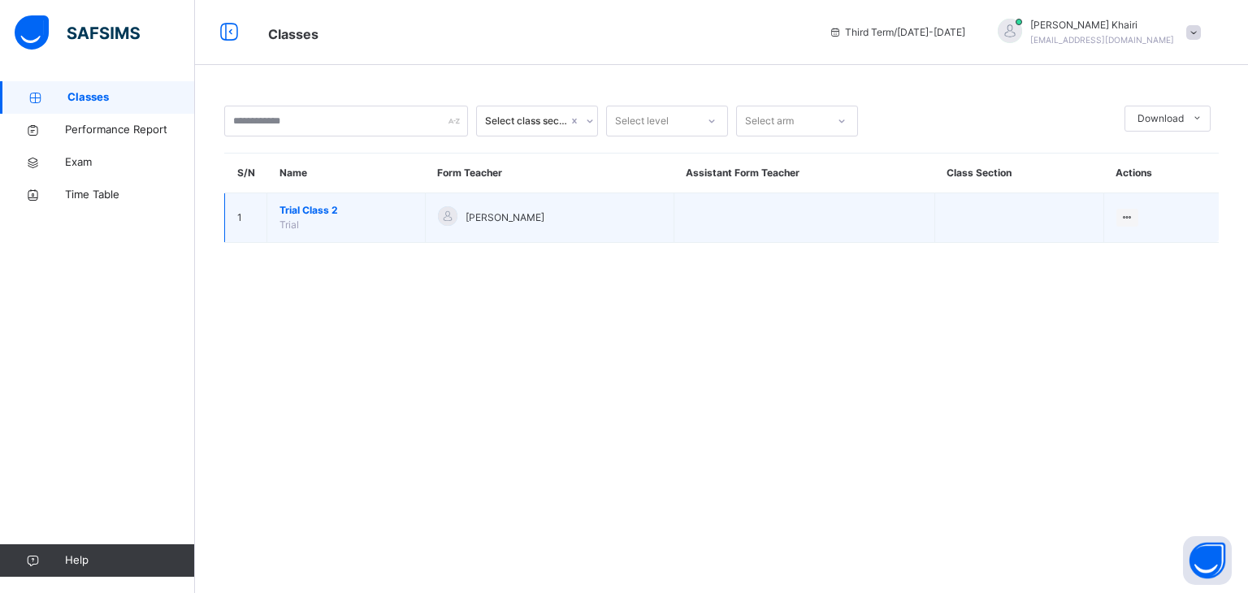
click at [294, 206] on span "Trial Class 2" at bounding box center [346, 210] width 133 height 15
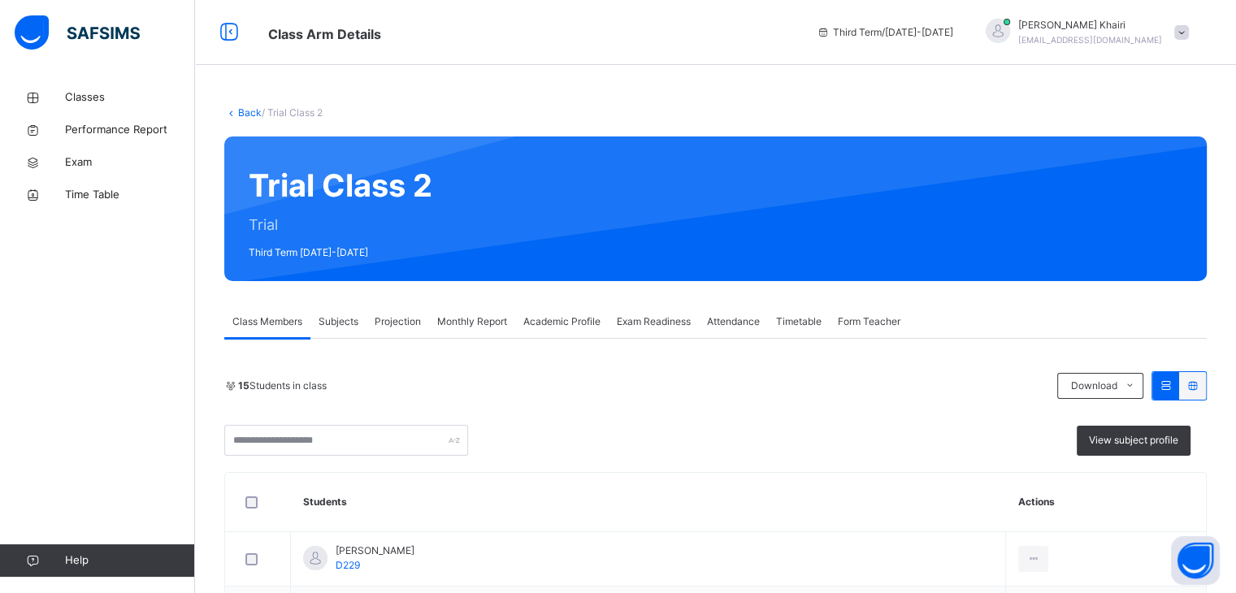
click at [552, 327] on span "Academic Profile" at bounding box center [561, 321] width 77 height 15
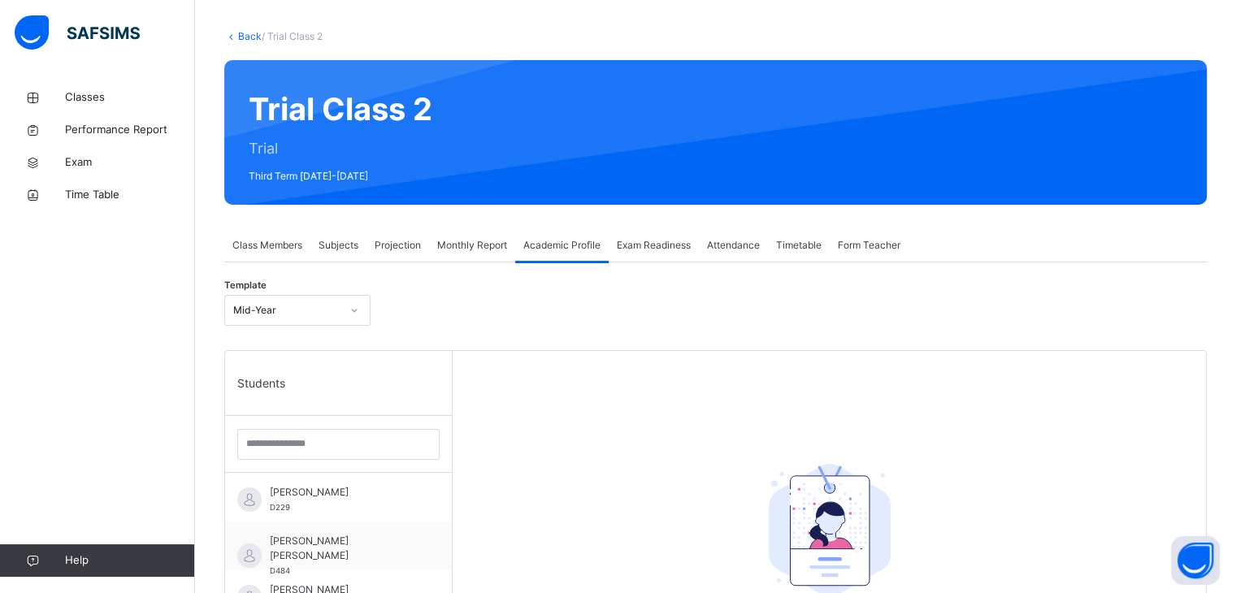
scroll to position [163, 0]
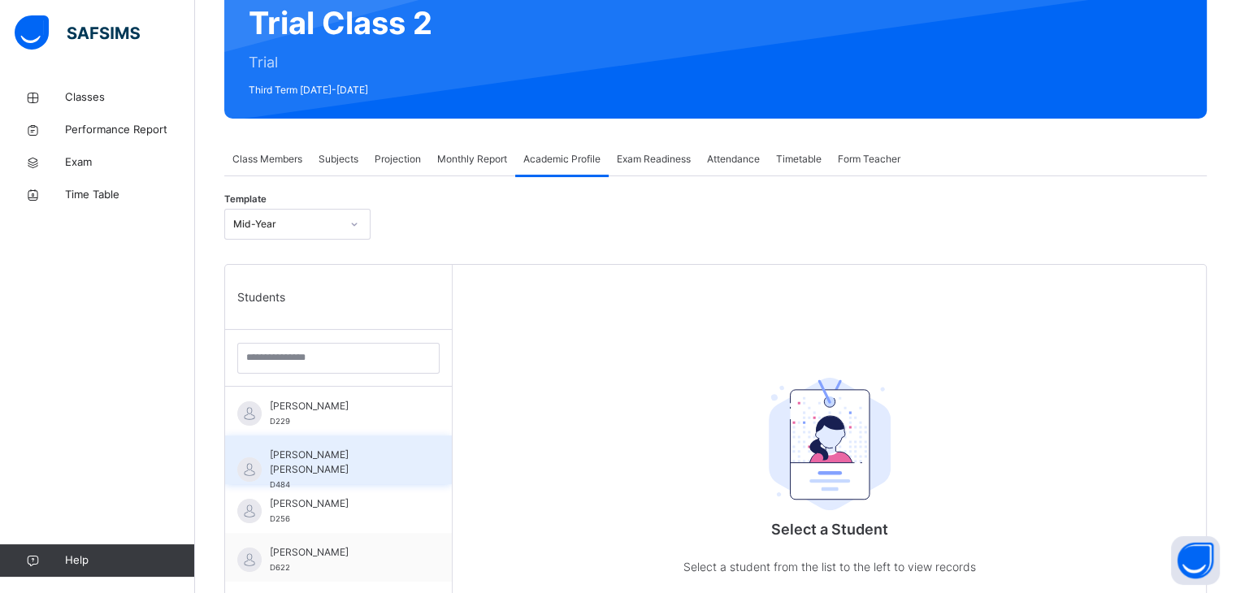
click at [388, 459] on span "[PERSON_NAME] [PERSON_NAME]" at bounding box center [342, 462] width 145 height 29
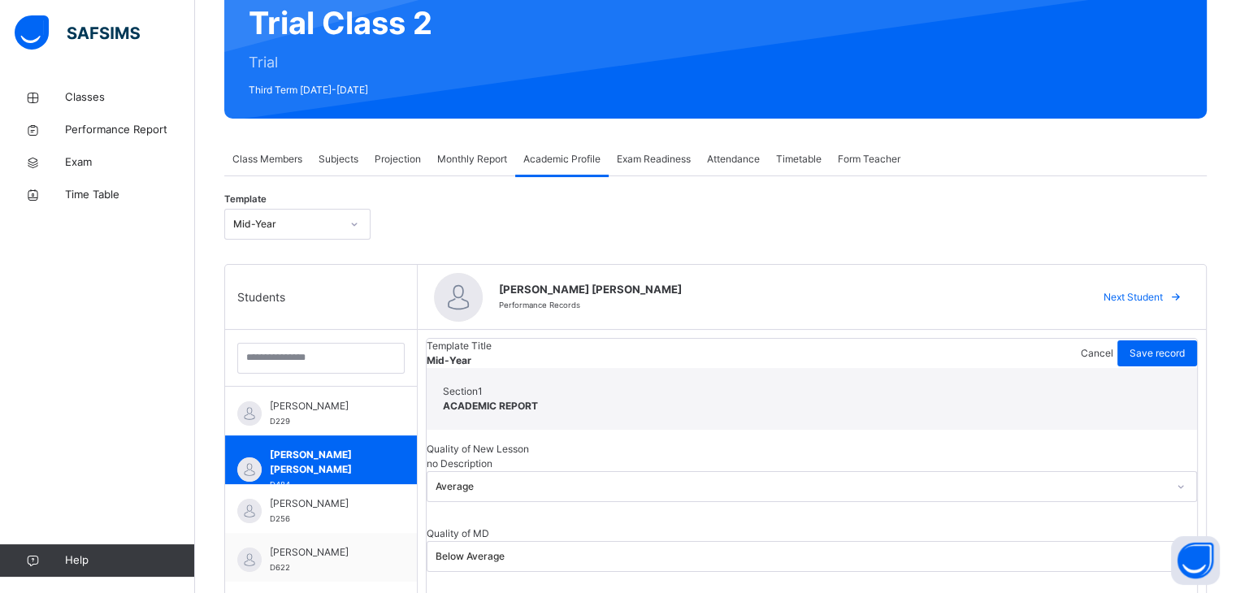
click at [442, 163] on span "Monthly Report" at bounding box center [472, 159] width 70 height 15
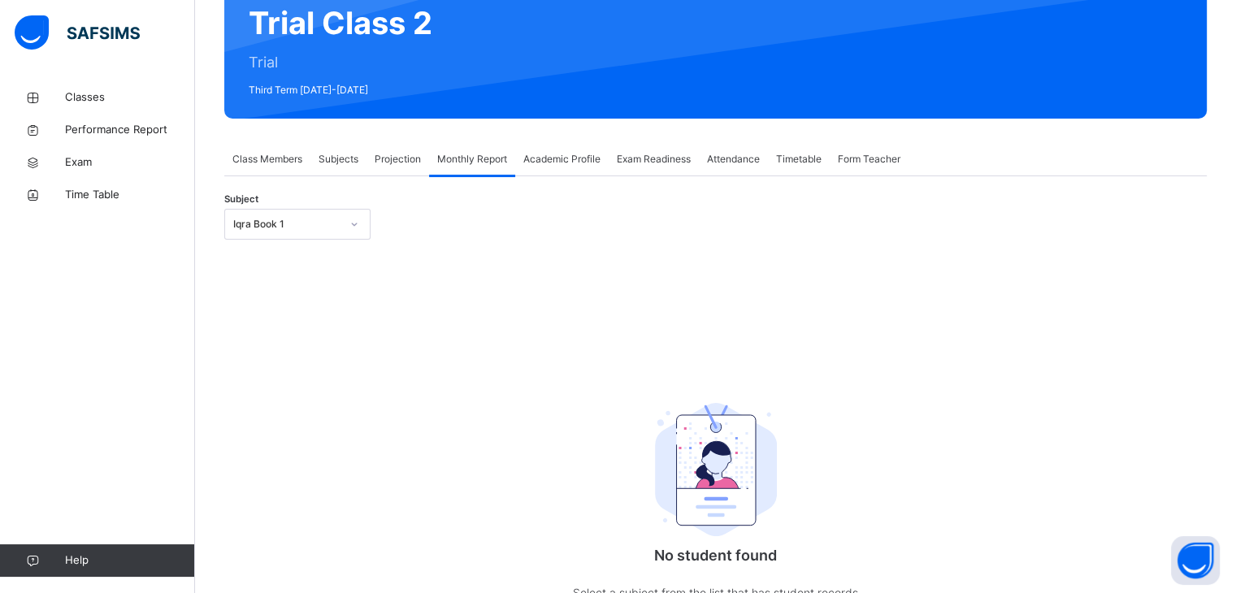
click at [365, 233] on div at bounding box center [354, 224] width 28 height 26
click at [387, 154] on span "Projection" at bounding box center [398, 159] width 46 height 15
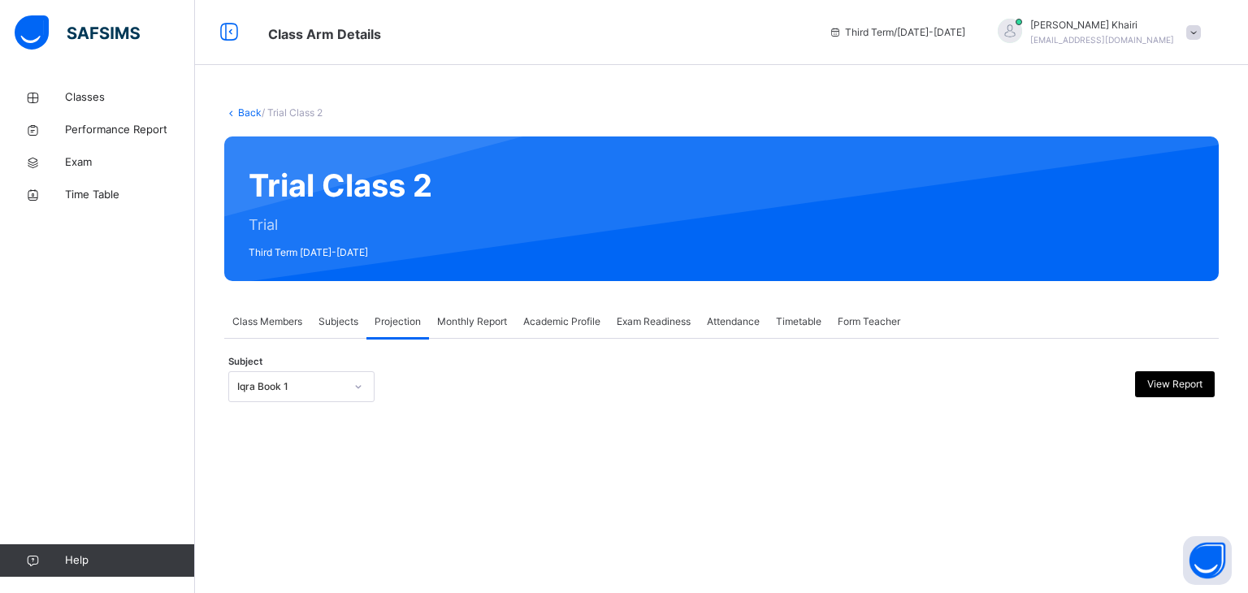
click at [476, 316] on span "Monthly Report" at bounding box center [472, 321] width 70 height 15
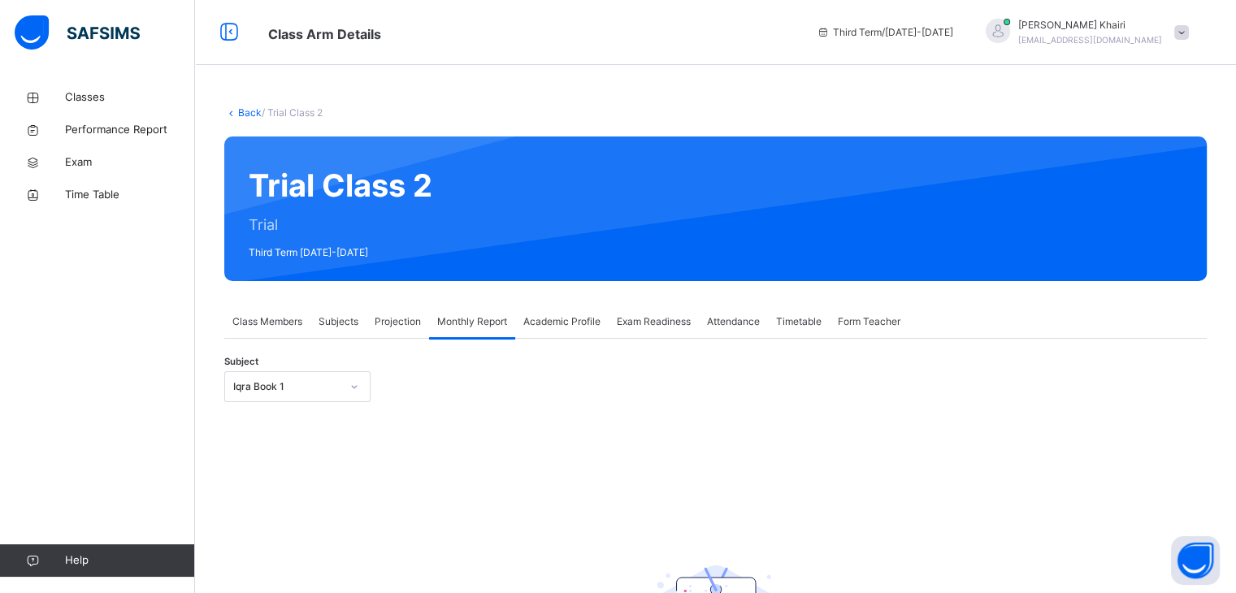
click at [354, 384] on div "Iqra Book 1" at bounding box center [297, 386] width 146 height 31
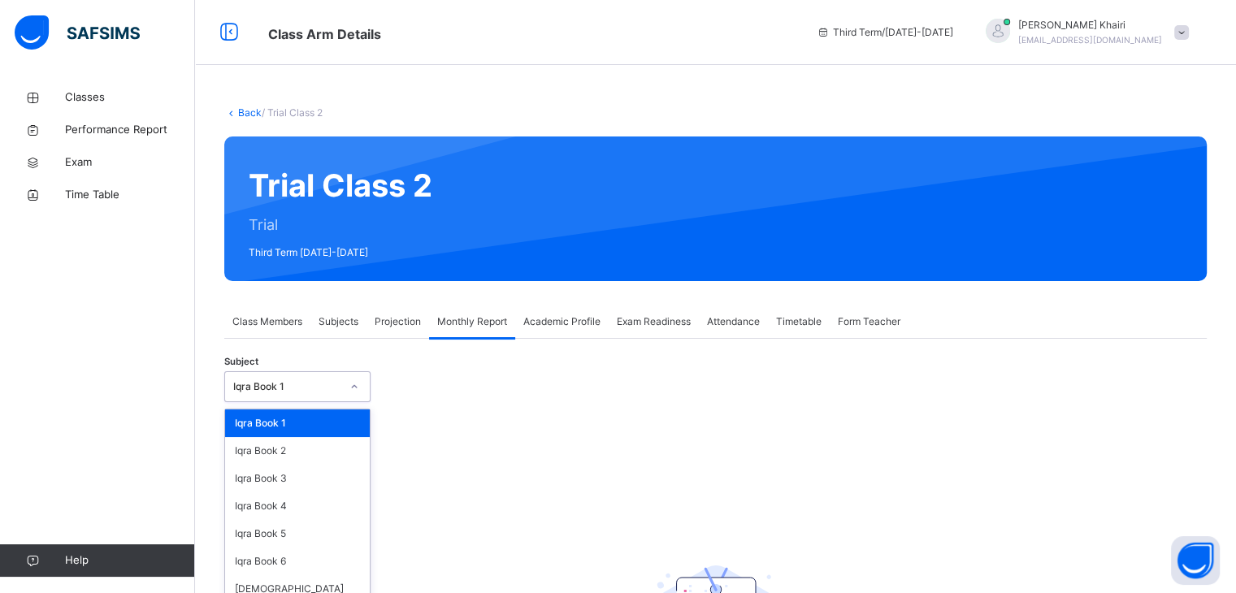
scroll to position [44, 0]
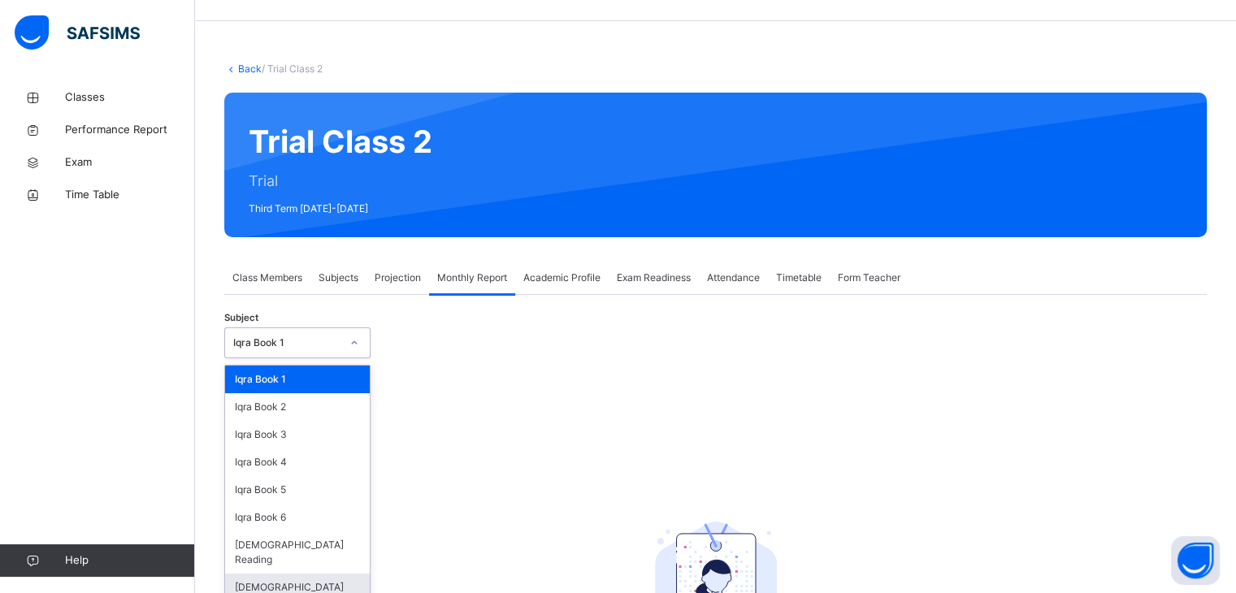
click at [312, 574] on div "[DEMOGRAPHIC_DATA] Memorisation" at bounding box center [297, 595] width 145 height 42
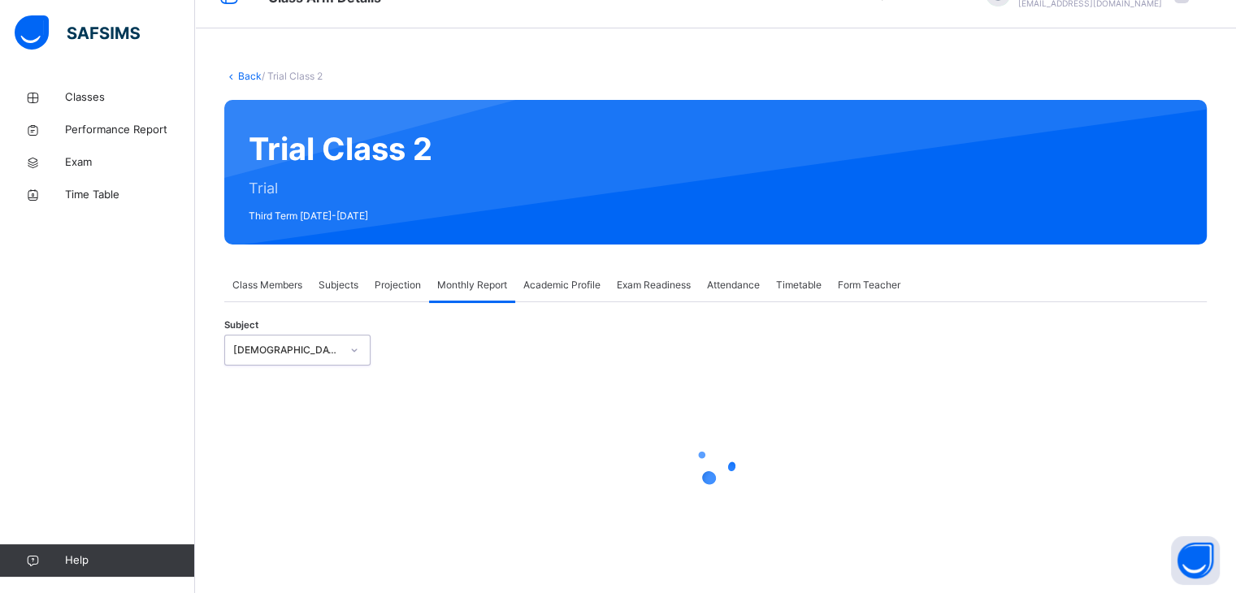
select select "****"
select select "*"
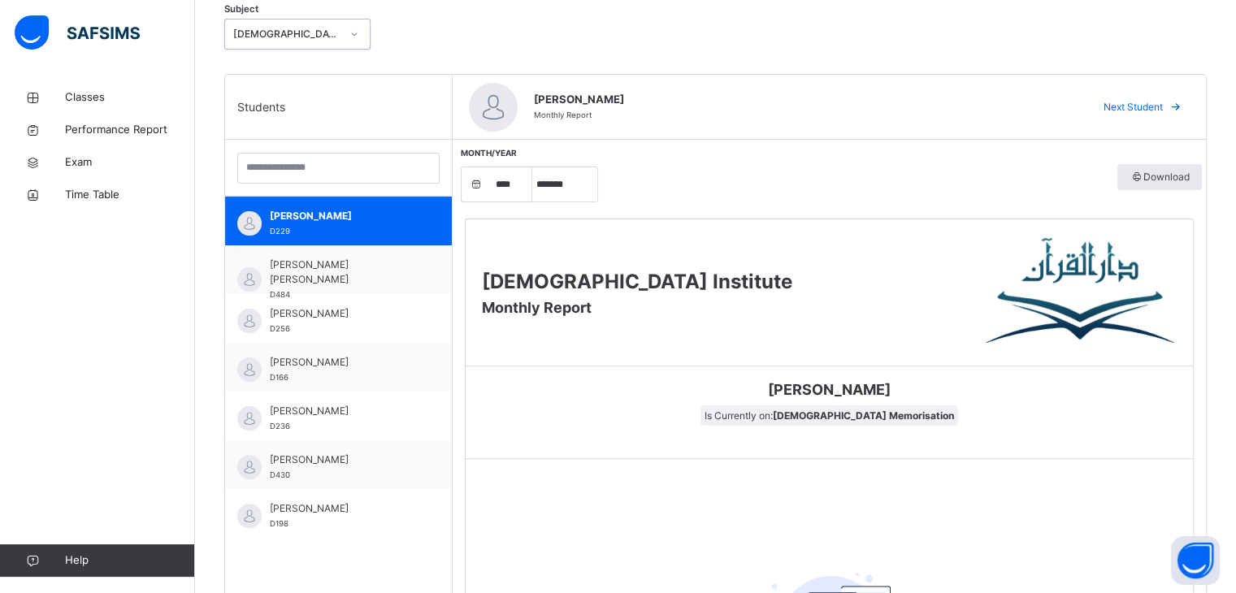
scroll to position [369, 0]
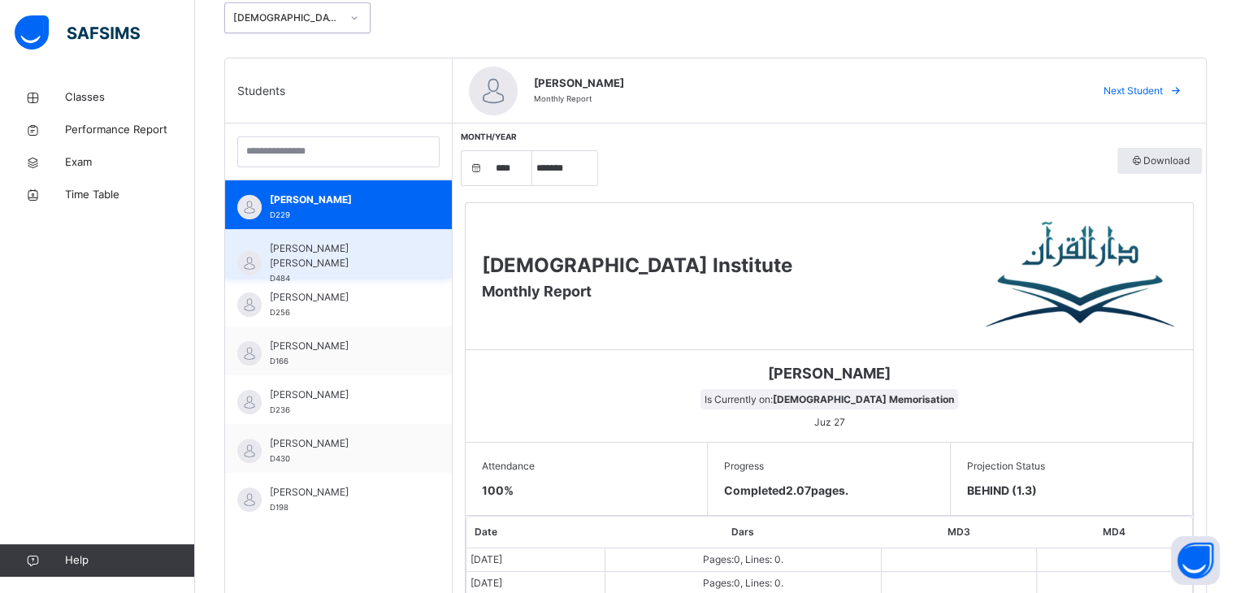
click at [362, 261] on div "[PERSON_NAME] [PERSON_NAME] D484" at bounding box center [342, 263] width 145 height 44
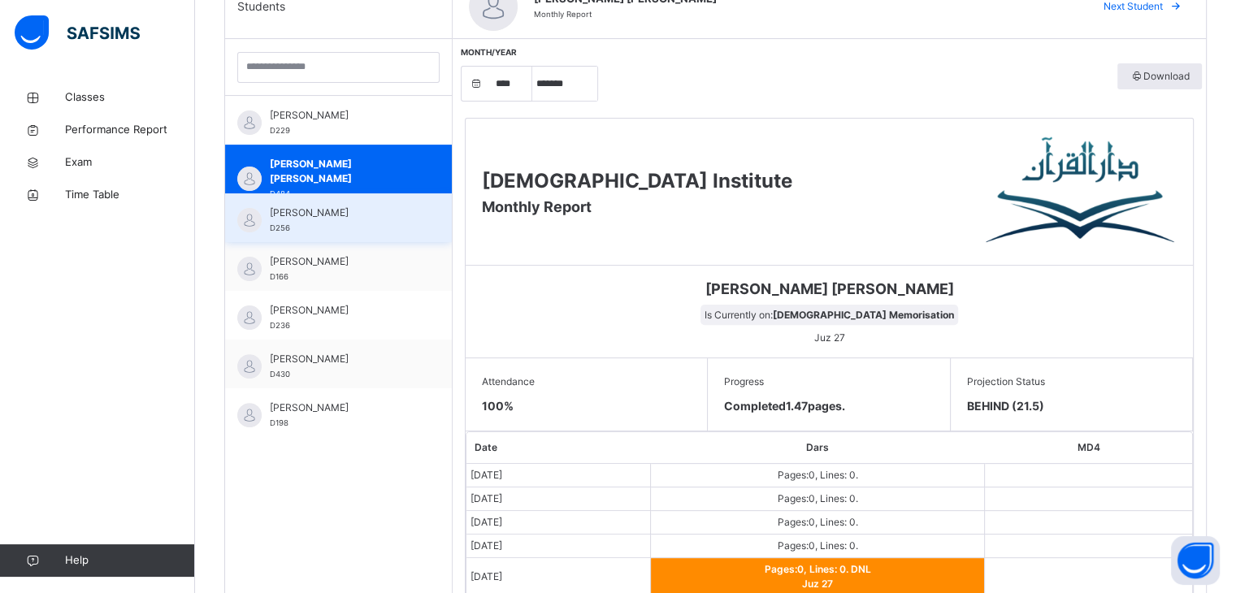
scroll to position [450, 0]
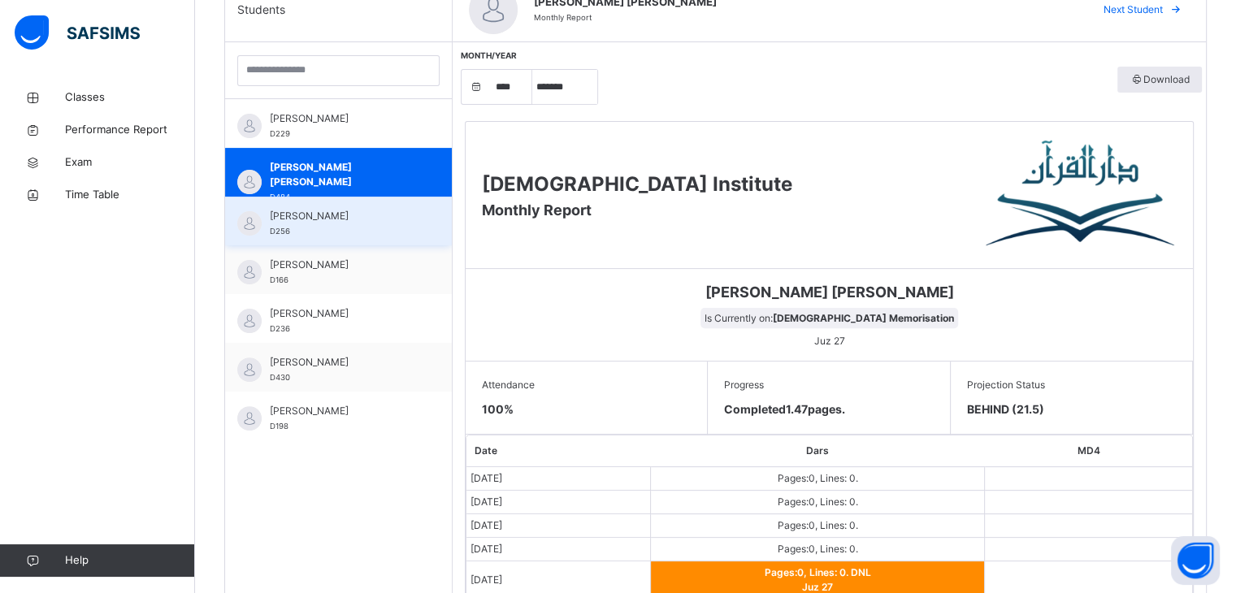
click at [368, 215] on span "[PERSON_NAME]" at bounding box center [342, 216] width 145 height 15
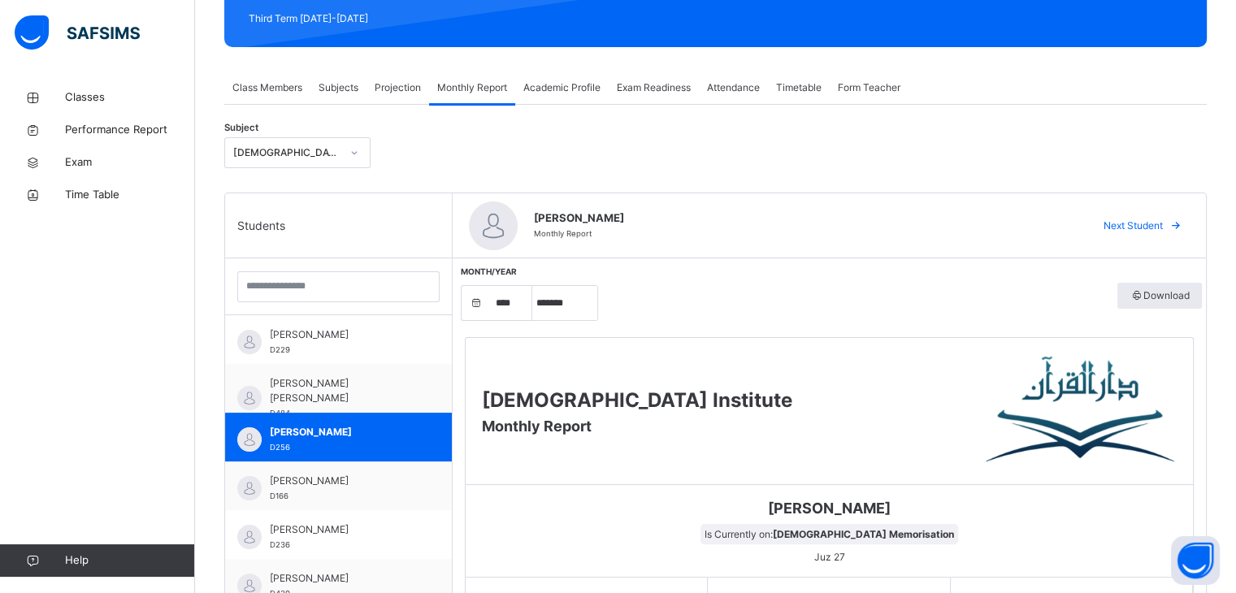
scroll to position [206, 0]
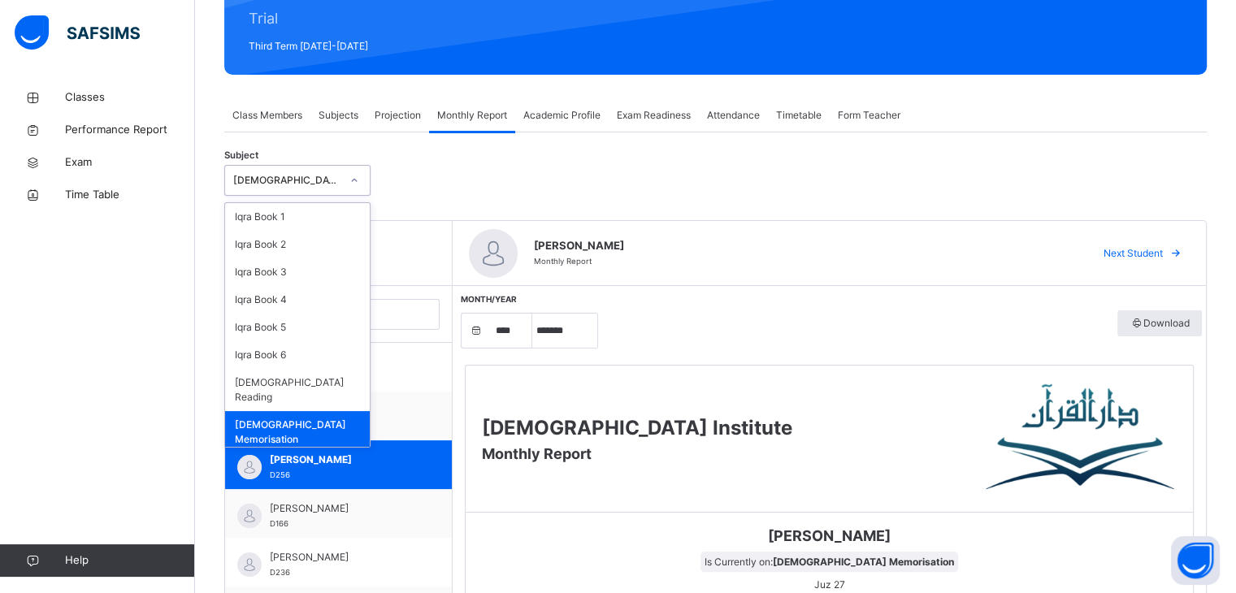
click at [353, 180] on icon at bounding box center [354, 180] width 10 height 16
click at [336, 381] on div "[DEMOGRAPHIC_DATA] Reading" at bounding box center [297, 390] width 145 height 42
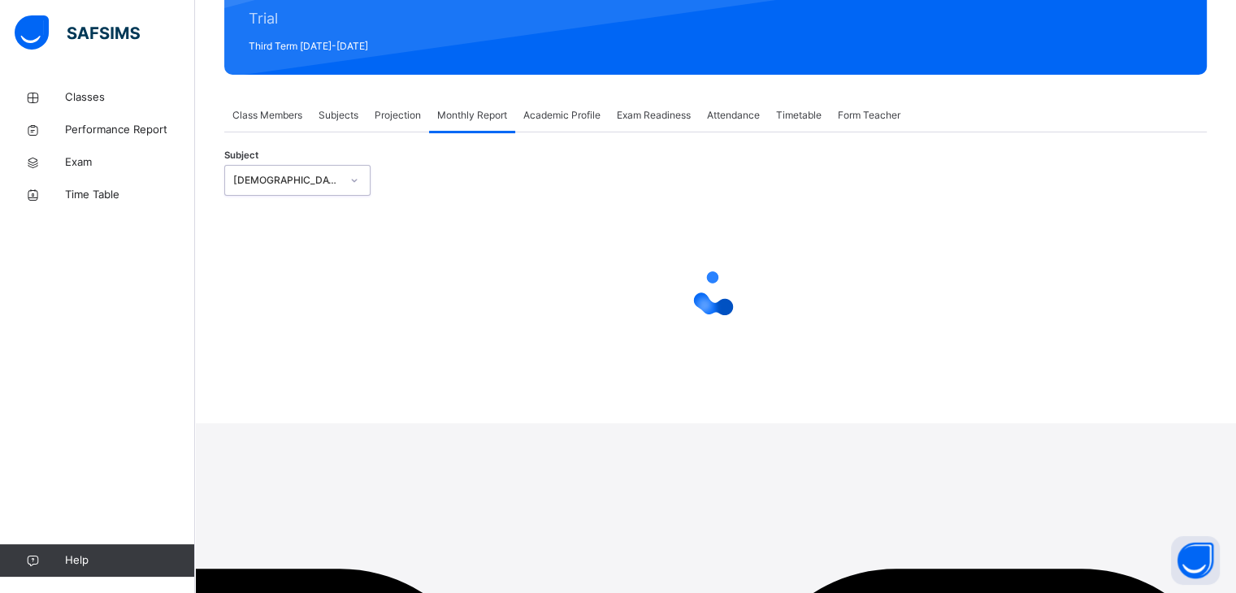
select select "****"
select select "*"
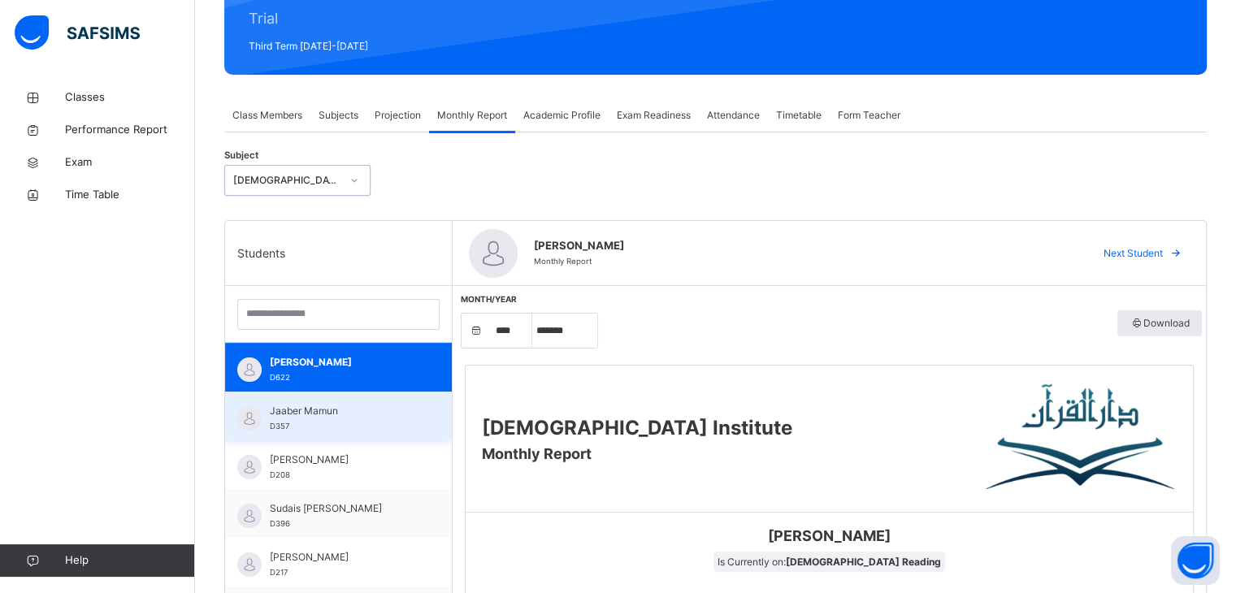
click at [364, 433] on div "Jaaber Mamun D357" at bounding box center [338, 416] width 227 height 49
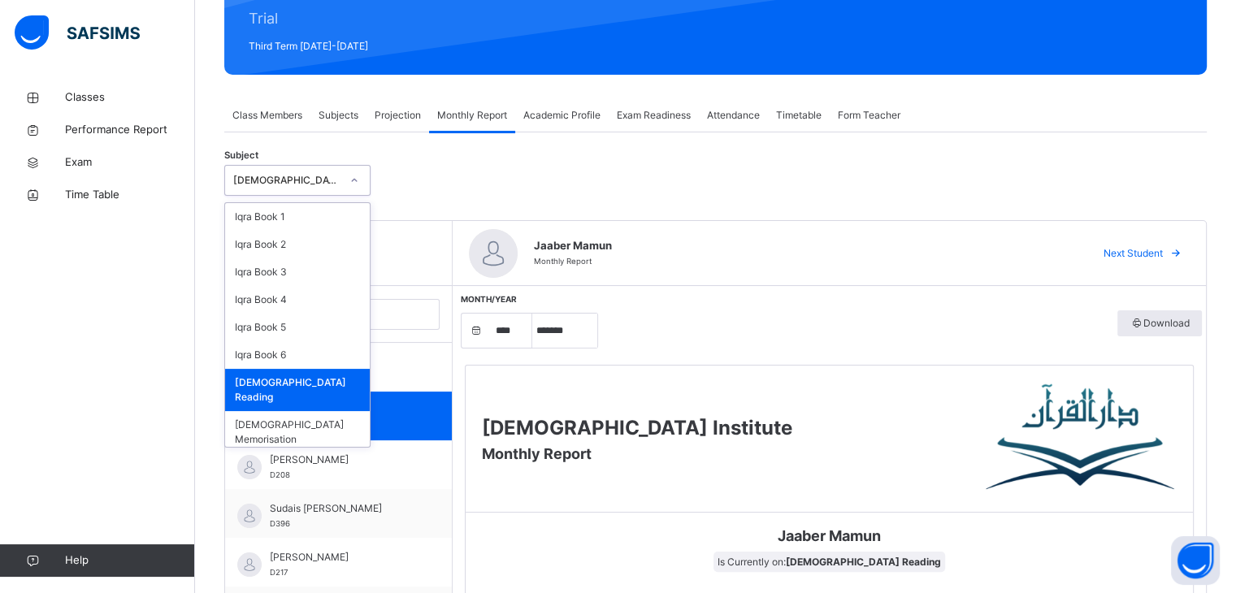
click at [346, 186] on div at bounding box center [354, 180] width 28 height 26
click at [335, 362] on div "Iqra Book 6" at bounding box center [297, 355] width 145 height 28
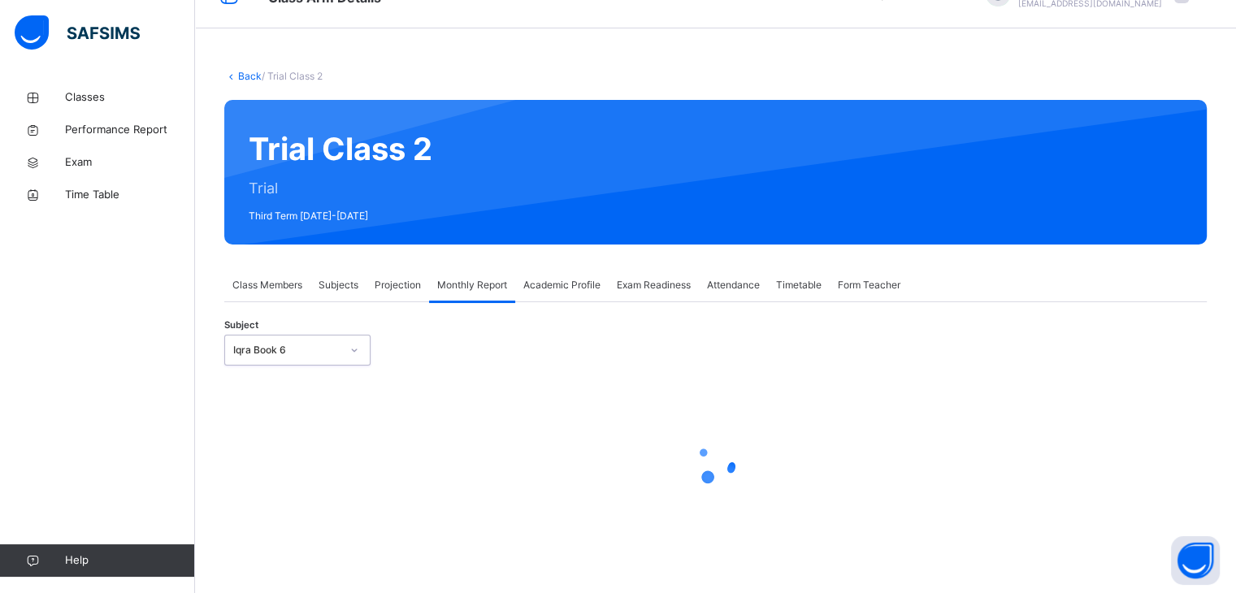
select select "****"
select select "*"
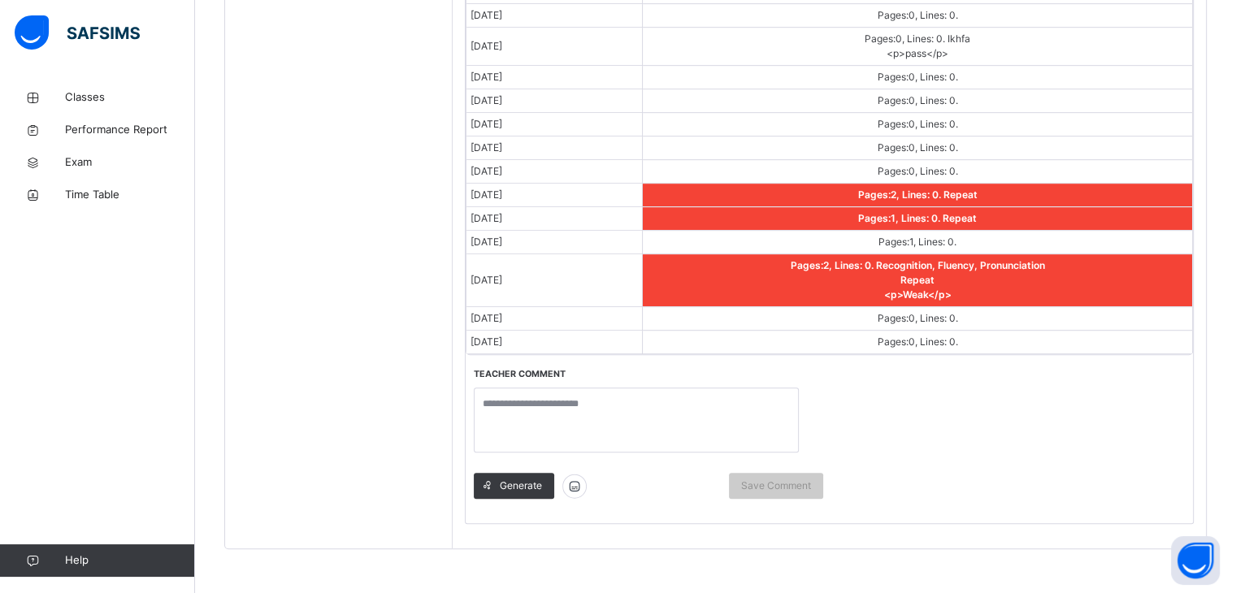
scroll to position [938, 0]
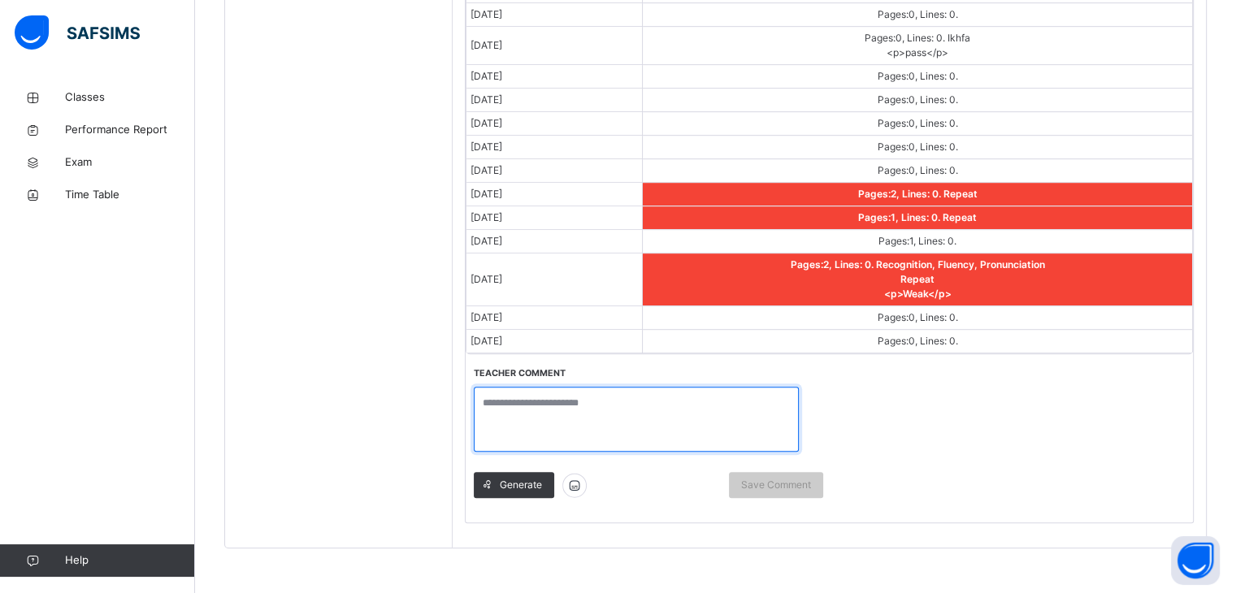
click at [647, 397] on textarea at bounding box center [636, 419] width 325 height 65
paste textarea "**********"
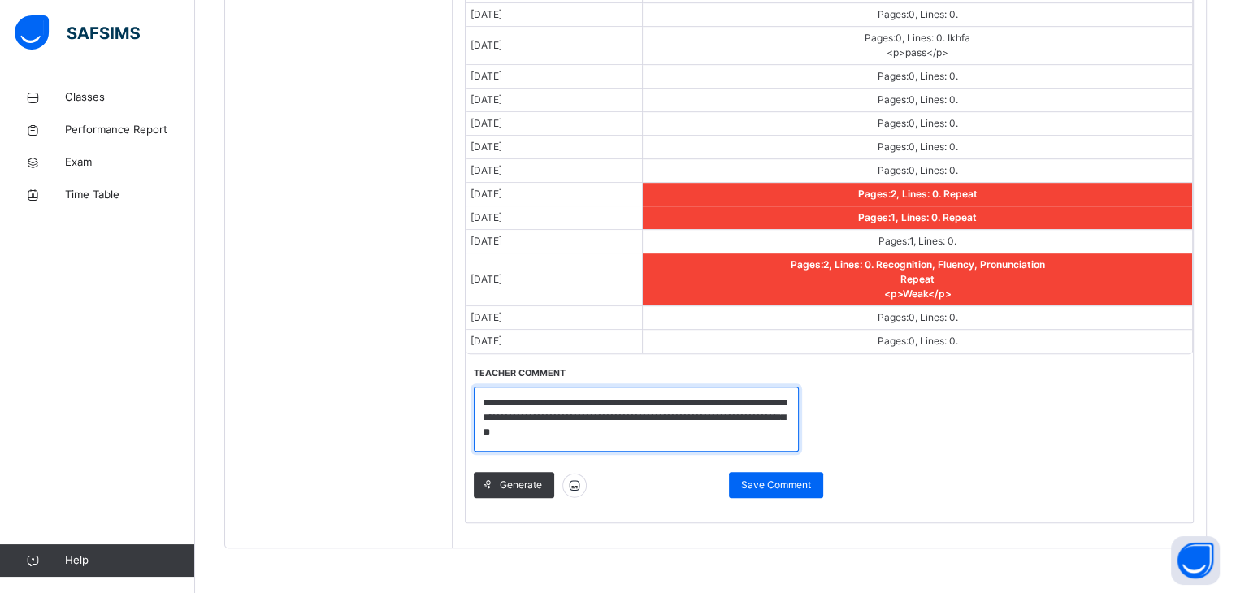
drag, startPoint x: 579, startPoint y: 397, endPoint x: 545, endPoint y: 397, distance: 33.3
click at [545, 397] on textarea "**********" at bounding box center [636, 419] width 325 height 65
drag, startPoint x: 647, startPoint y: 434, endPoint x: 740, endPoint y: 384, distance: 105.8
click at [740, 387] on textarea "**********" at bounding box center [636, 419] width 325 height 65
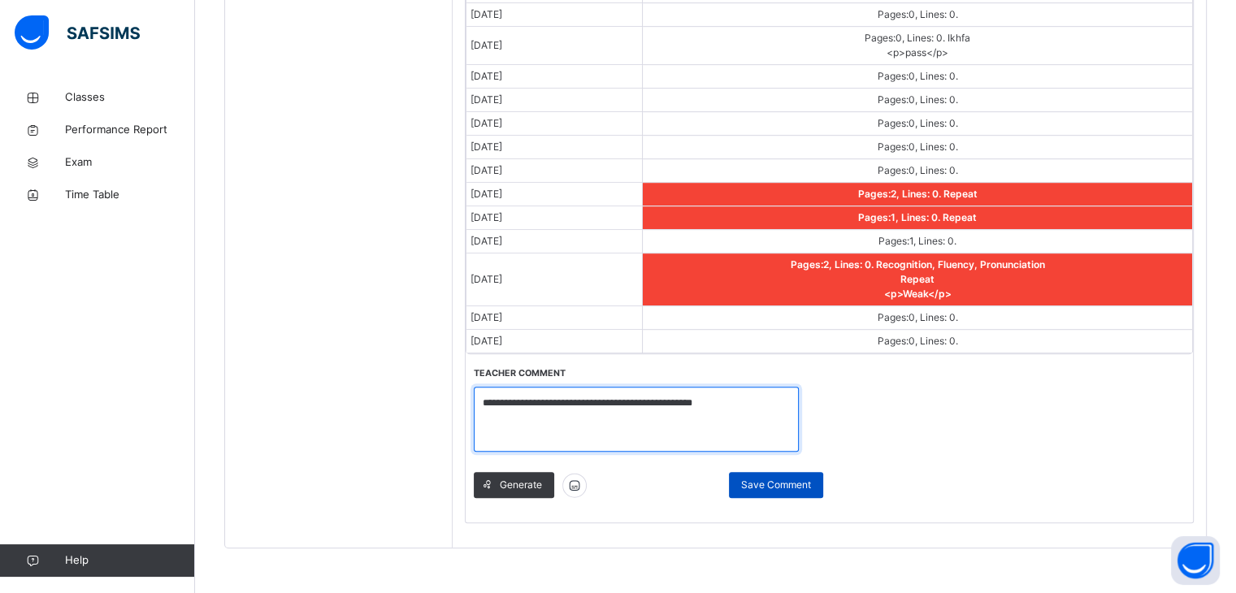
type textarea "**********"
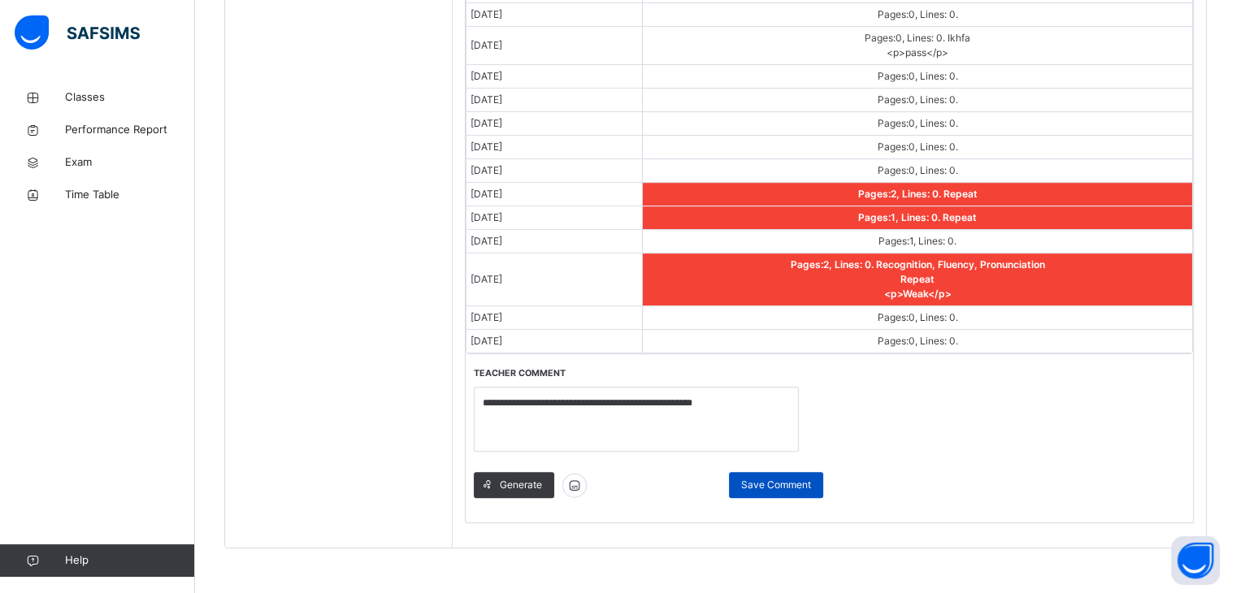
click at [744, 488] on span "Save Comment" at bounding box center [776, 485] width 70 height 15
